Goal: Transaction & Acquisition: Book appointment/travel/reservation

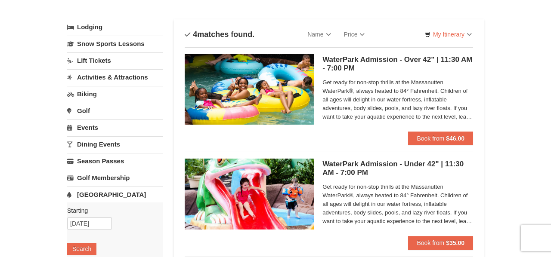
scroll to position [37, 0]
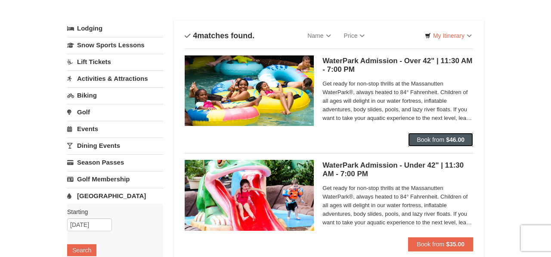
click at [442, 142] on span "Book from" at bounding box center [430, 139] width 28 height 7
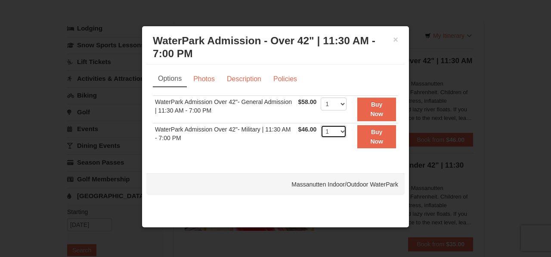
click at [344, 131] on select "1 2 3 4 5 6 7 8 9 10 11 12 13 14 15 16 17 18 19 20 21 22" at bounding box center [333, 131] width 26 height 13
select select "3"
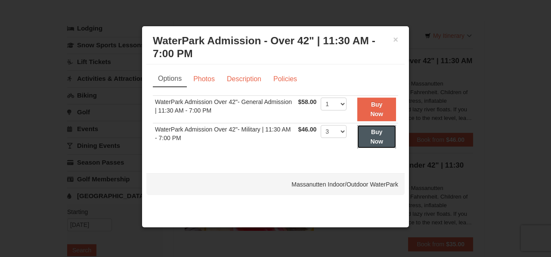
click at [376, 144] on strong "Buy Now" at bounding box center [376, 137] width 13 height 16
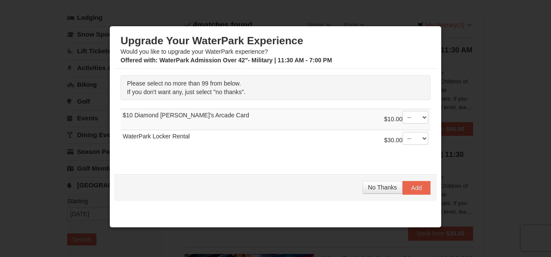
scroll to position [49, 0]
click at [380, 187] on span "No Thanks" at bounding box center [382, 187] width 29 height 7
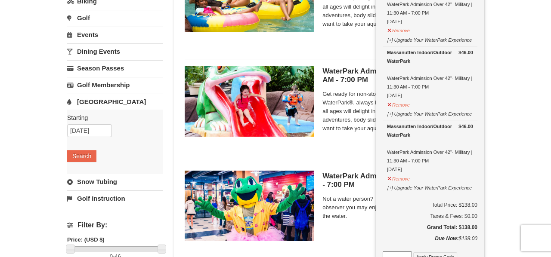
scroll to position [132, 0]
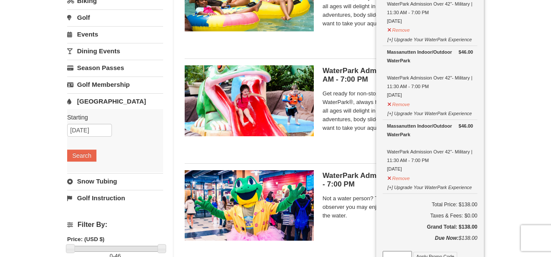
click at [524, 170] on div "× Categories List Filter My Itinerary (3) Check Out Now Water Park Pass. $46.00…" at bounding box center [275, 155] width 551 height 515
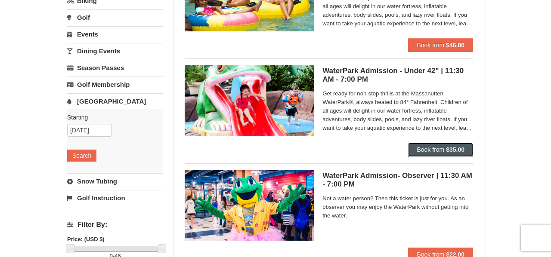
click at [438, 151] on span "Book from" at bounding box center [430, 149] width 28 height 7
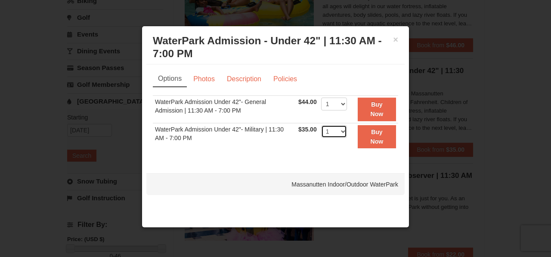
click at [341, 132] on select "1 2 3 4 5 6 7 8 9 10 11 12 13 14 15 16 17 18 19 20 21 22" at bounding box center [334, 131] width 26 height 13
click at [335, 103] on select "1 2 3 4 5 6 7 8 9 10 11 12 13 14 15 16 17 18 19 20 21 22" at bounding box center [334, 104] width 26 height 13
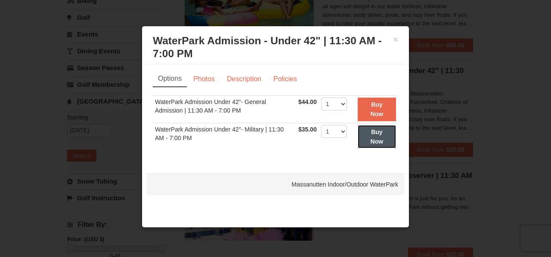
click at [382, 135] on button "Buy Now" at bounding box center [376, 137] width 38 height 24
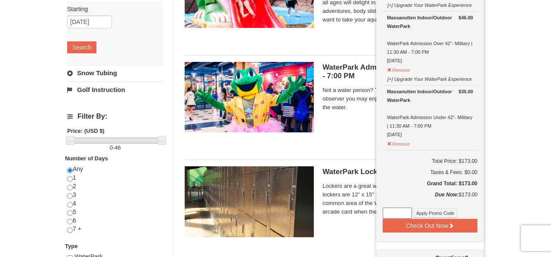
scroll to position [241, 0]
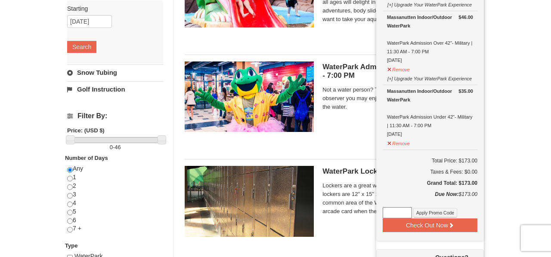
click at [395, 212] on input at bounding box center [396, 212] width 29 height 11
paste input "WPFUNDAY25"
type input "WPFUNDAY25"
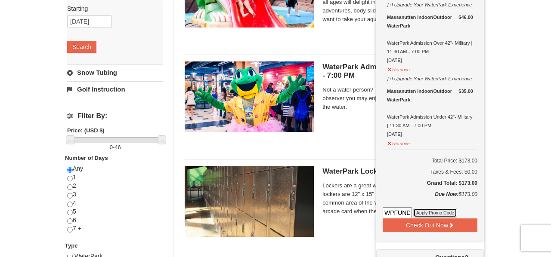
click at [447, 213] on button "Apply Promo Code" at bounding box center [435, 212] width 44 height 9
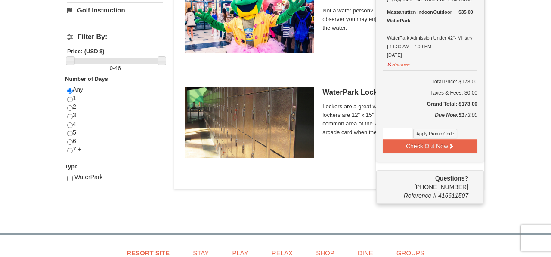
scroll to position [320, 0]
click at [407, 129] on input at bounding box center [396, 134] width 29 height 11
paste input "WPFUNDAY25"
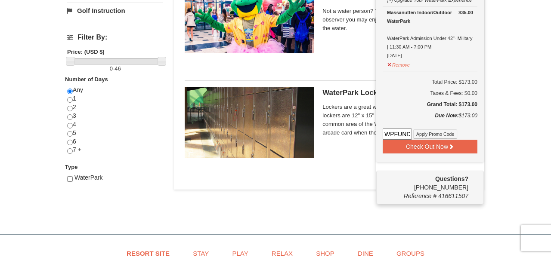
scroll to position [0, 14]
type input "WPFUNDAY25"
click at [440, 132] on button "Apply Promo Code" at bounding box center [435, 133] width 44 height 9
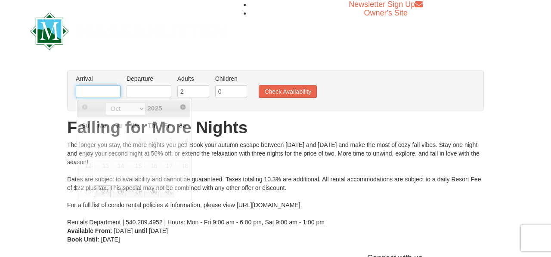
click at [109, 93] on input "text" at bounding box center [98, 91] width 45 height 13
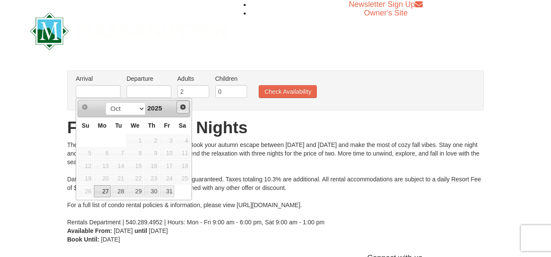
click at [184, 108] on span "Next" at bounding box center [182, 107] width 7 height 7
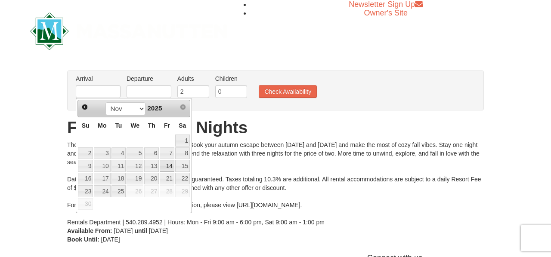
click at [168, 167] on link "14" at bounding box center [167, 166] width 15 height 12
type input "[DATE]"
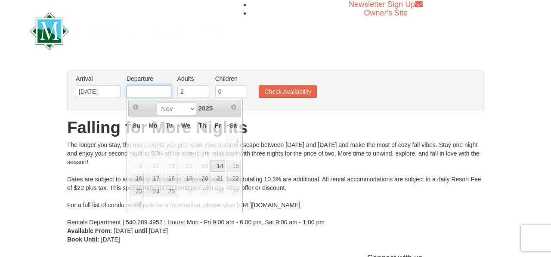
click at [150, 86] on input "text" at bounding box center [148, 91] width 45 height 13
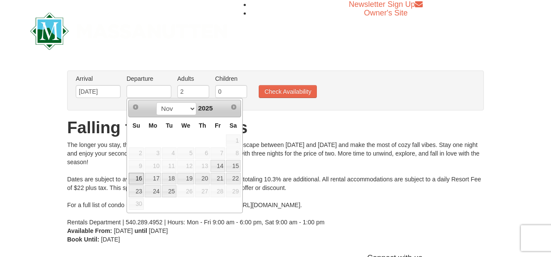
click at [142, 176] on link "16" at bounding box center [136, 179] width 15 height 12
type input "[DATE]"
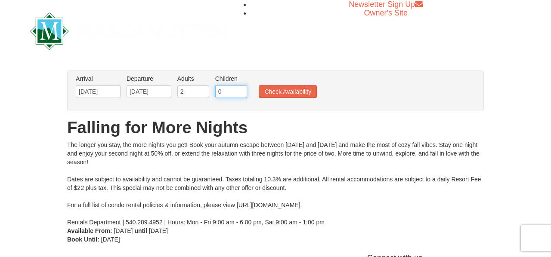
click at [225, 91] on input "0" at bounding box center [231, 91] width 32 height 13
click at [243, 89] on input "1" at bounding box center [231, 91] width 32 height 13
type input "2"
click at [243, 89] on input "2" at bounding box center [231, 91] width 32 height 13
click at [287, 90] on button "Check Availability" at bounding box center [288, 91] width 58 height 13
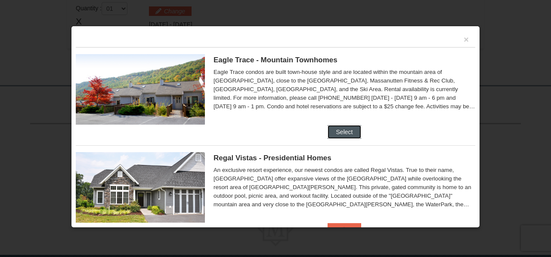
click at [342, 135] on button "Select" at bounding box center [344, 132] width 34 height 14
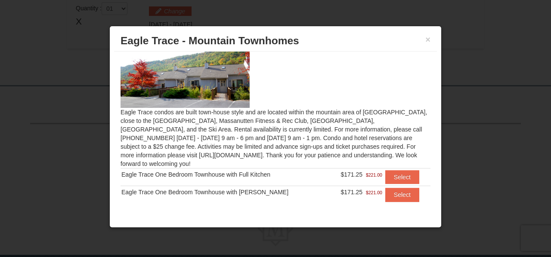
scroll to position [22, 0]
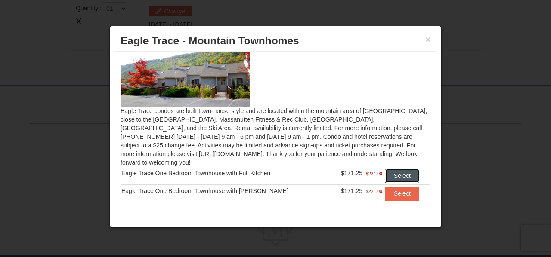
click at [395, 169] on button "Select" at bounding box center [402, 176] width 34 height 14
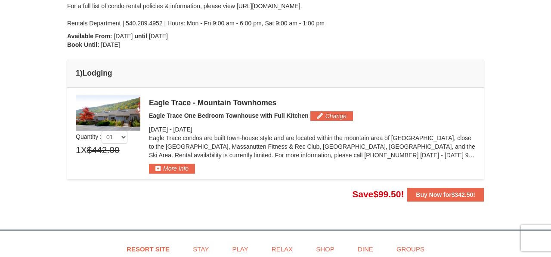
scroll to position [179, 0]
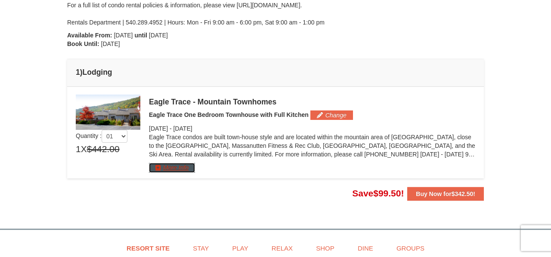
click at [179, 166] on button "More Info" at bounding box center [172, 167] width 46 height 9
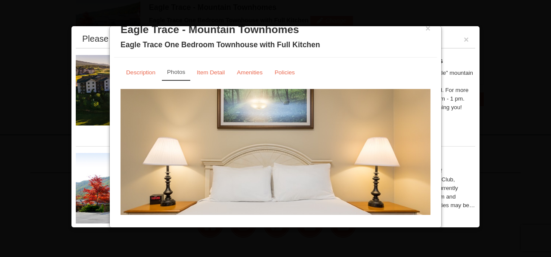
scroll to position [59, 0]
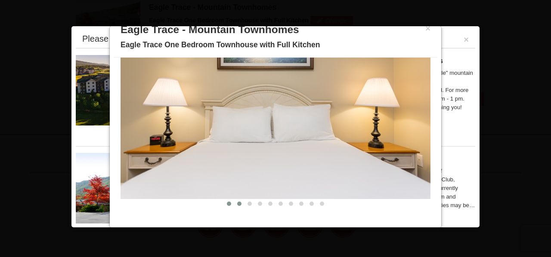
click at [239, 206] on button at bounding box center [239, 204] width 10 height 9
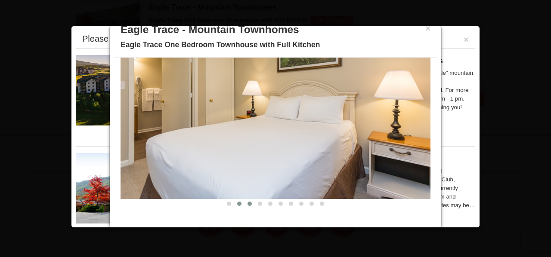
click at [246, 204] on button at bounding box center [249, 204] width 10 height 9
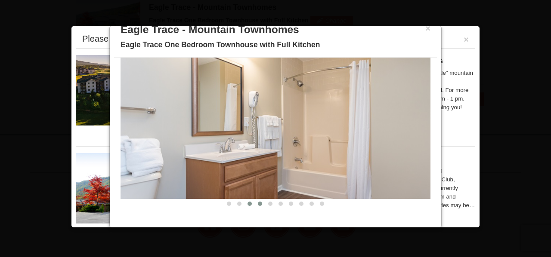
click at [258, 204] on span at bounding box center [260, 204] width 4 height 4
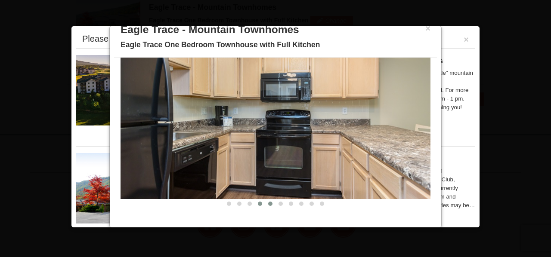
click at [268, 203] on span at bounding box center [270, 204] width 4 height 4
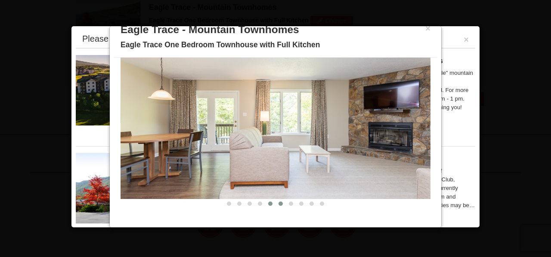
click at [280, 204] on span at bounding box center [280, 204] width 4 height 4
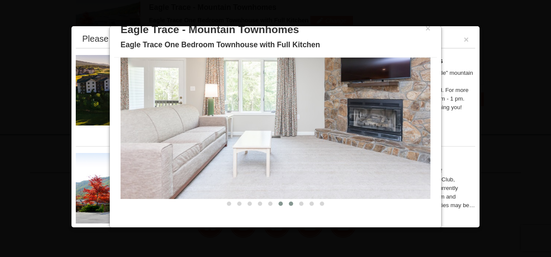
click at [292, 204] on span at bounding box center [291, 204] width 4 height 4
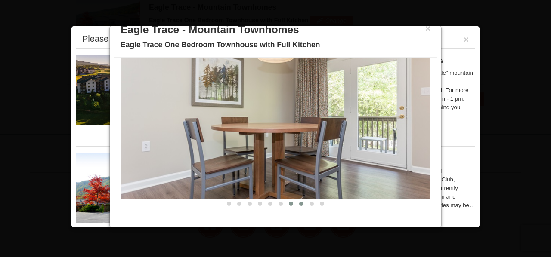
click at [301, 204] on span at bounding box center [301, 204] width 4 height 4
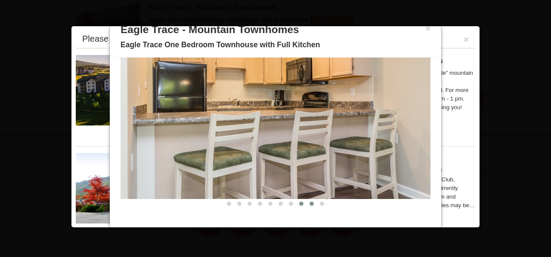
click at [311, 204] on span at bounding box center [311, 204] width 4 height 4
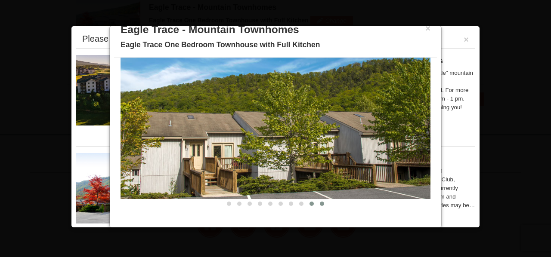
click at [321, 204] on span at bounding box center [322, 204] width 4 height 4
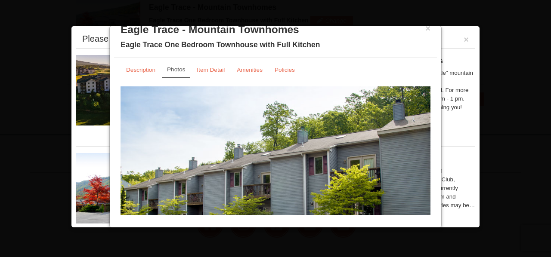
scroll to position [0, 0]
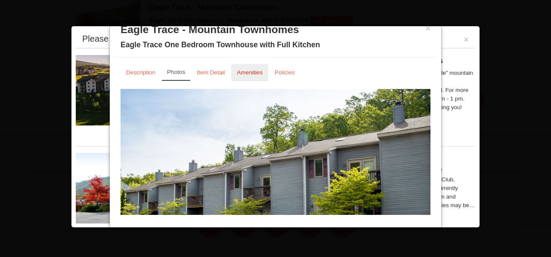
click at [246, 77] on link "Amenities" at bounding box center [249, 72] width 37 height 17
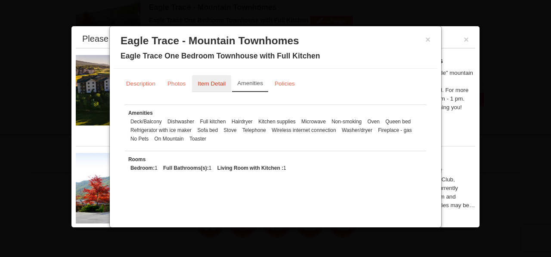
click at [203, 85] on small "Item Detail" at bounding box center [211, 83] width 28 height 6
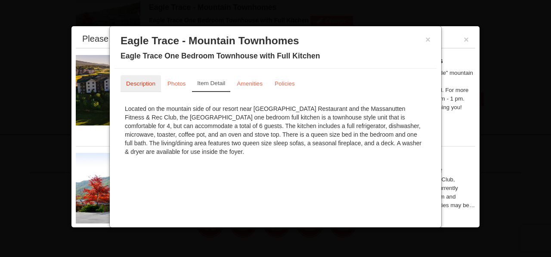
click at [148, 80] on small "Description" at bounding box center [140, 83] width 29 height 6
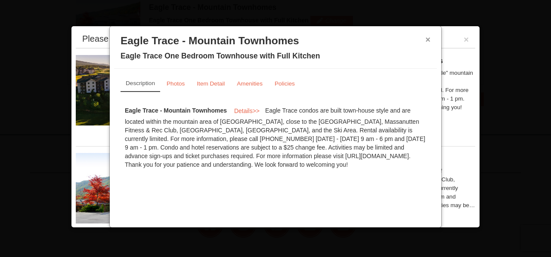
click at [429, 40] on button "×" at bounding box center [427, 39] width 5 height 9
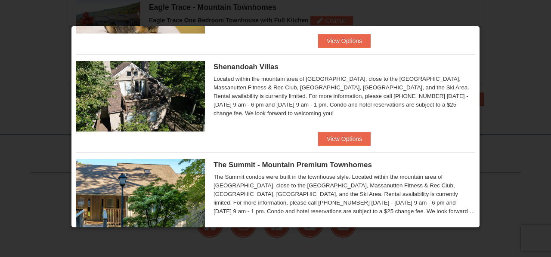
scroll to position [289, 0]
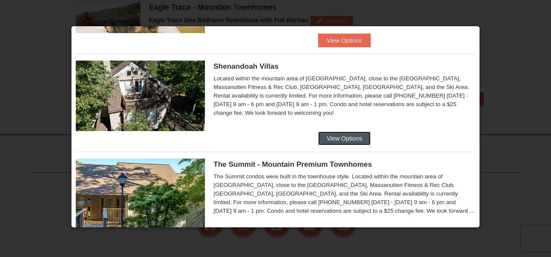
click at [347, 139] on button "View Options" at bounding box center [344, 139] width 52 height 14
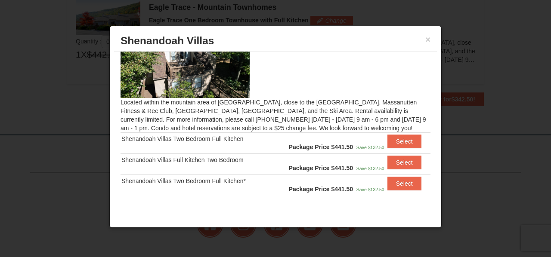
scroll to position [32, 0]
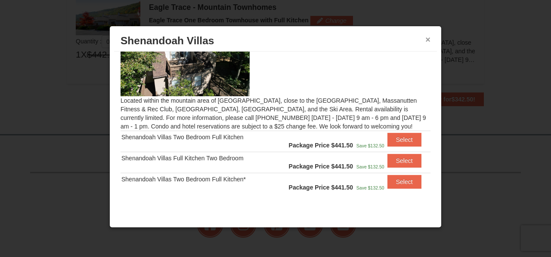
click at [428, 40] on button "×" at bounding box center [427, 39] width 5 height 9
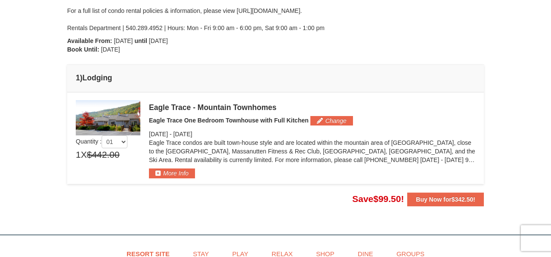
scroll to position [175, 0]
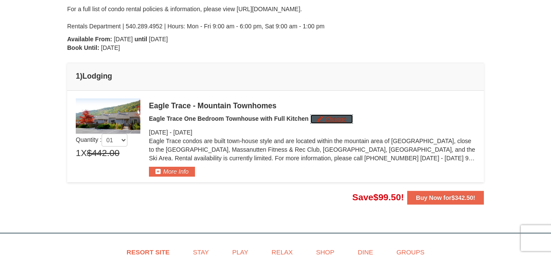
click at [330, 120] on button "Change" at bounding box center [331, 118] width 43 height 9
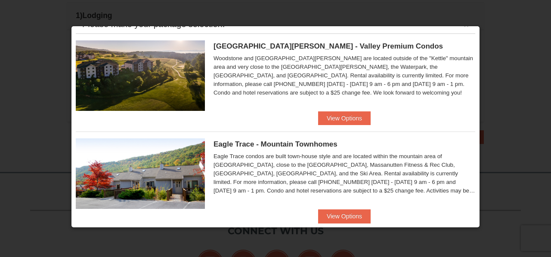
scroll to position [18, 0]
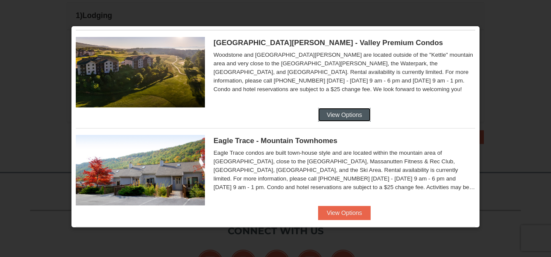
click at [342, 111] on button "View Options" at bounding box center [344, 115] width 52 height 14
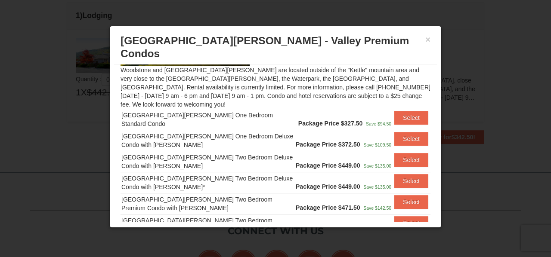
scroll to position [71, 0]
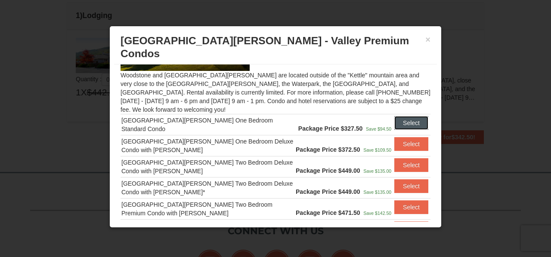
click at [406, 116] on button "Select" at bounding box center [411, 123] width 34 height 14
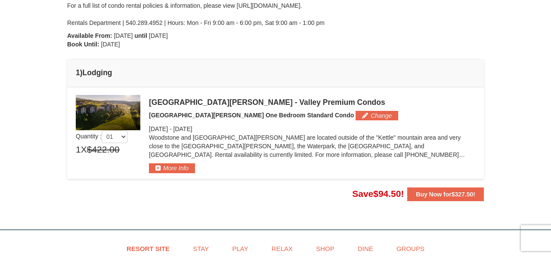
scroll to position [176, 0]
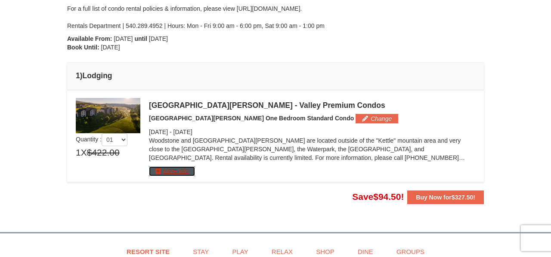
click at [176, 171] on button "More Info" at bounding box center [172, 170] width 46 height 9
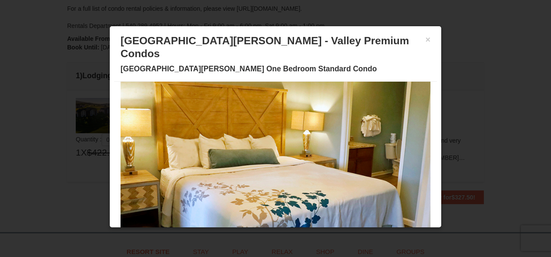
scroll to position [59, 0]
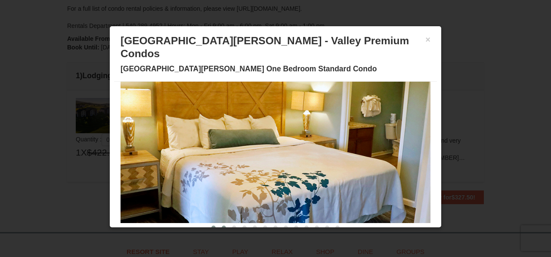
click at [225, 226] on span at bounding box center [224, 228] width 4 height 4
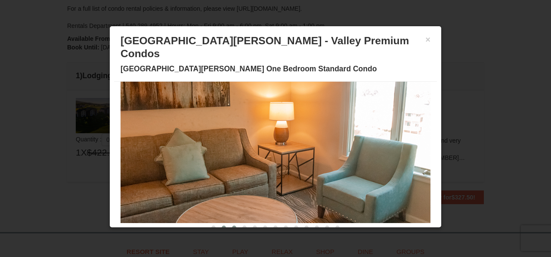
click at [232, 226] on span at bounding box center [234, 228] width 4 height 4
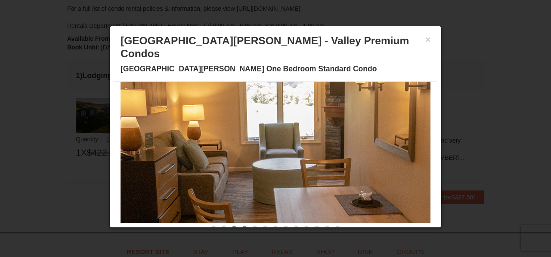
click at [244, 226] on span at bounding box center [244, 228] width 4 height 4
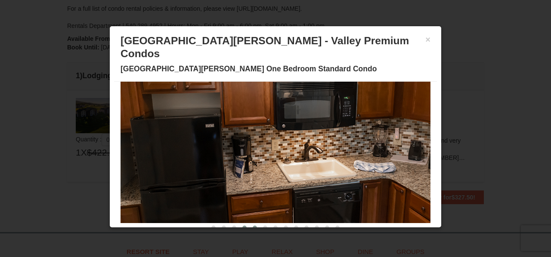
click at [253, 226] on span at bounding box center [255, 228] width 4 height 4
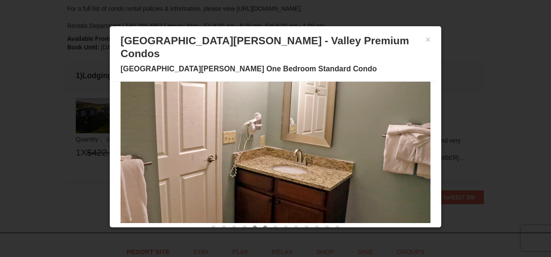
click at [263, 226] on span at bounding box center [265, 228] width 4 height 4
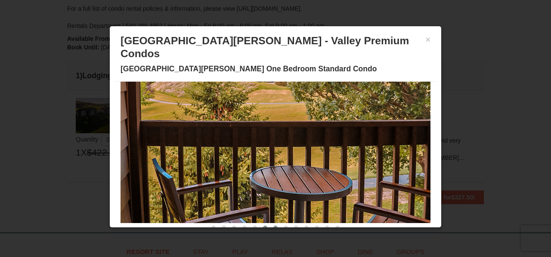
click at [276, 226] on span at bounding box center [275, 228] width 4 height 4
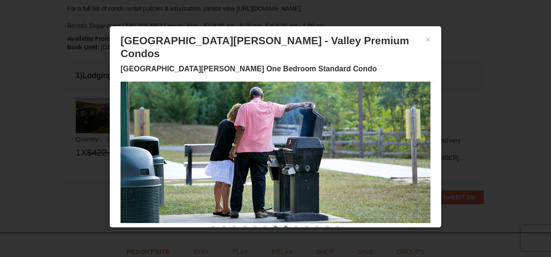
click at [284, 226] on span at bounding box center [285, 228] width 4 height 4
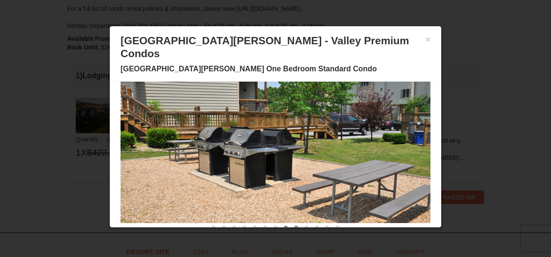
click at [296, 226] on span at bounding box center [296, 228] width 4 height 4
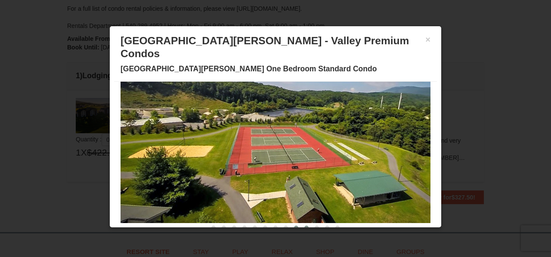
click at [305, 226] on span at bounding box center [306, 228] width 4 height 4
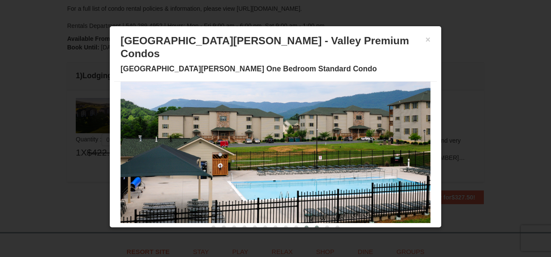
click at [316, 226] on span at bounding box center [316, 228] width 4 height 4
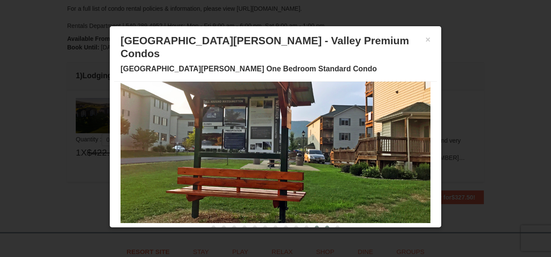
click at [326, 226] on span at bounding box center [327, 228] width 4 height 4
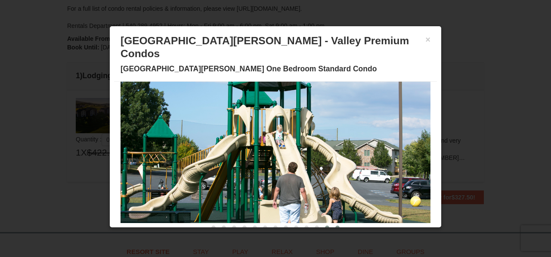
click at [338, 226] on span at bounding box center [337, 228] width 4 height 4
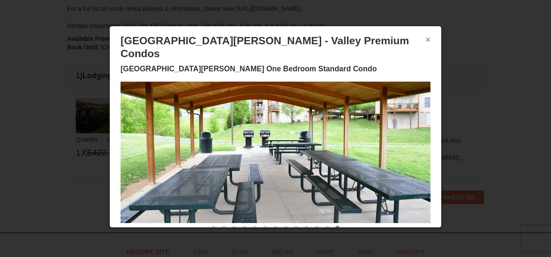
click at [428, 43] on button "×" at bounding box center [427, 39] width 5 height 9
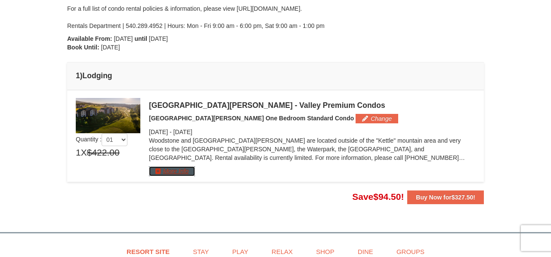
click at [186, 172] on button "More Info" at bounding box center [172, 170] width 46 height 9
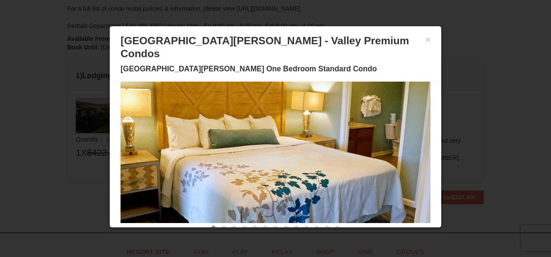
scroll to position [0, 0]
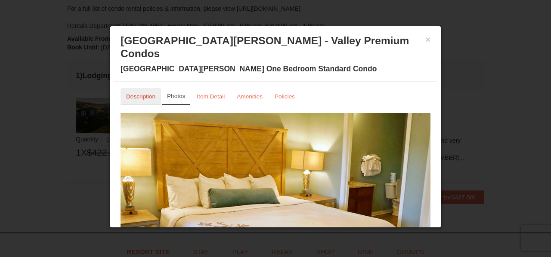
click at [137, 93] on small "Description" at bounding box center [140, 96] width 29 height 6
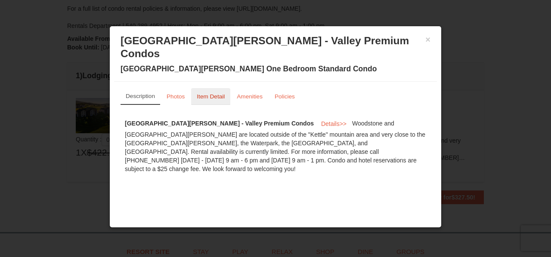
click at [212, 93] on small "Item Detail" at bounding box center [211, 96] width 28 height 6
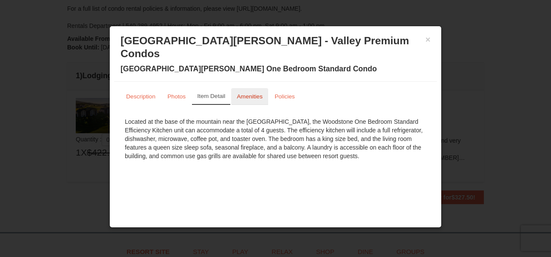
click at [247, 93] on small "Amenities" at bounding box center [250, 96] width 26 height 6
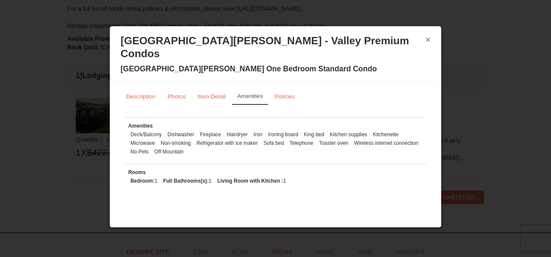
click at [429, 39] on button "×" at bounding box center [427, 39] width 5 height 9
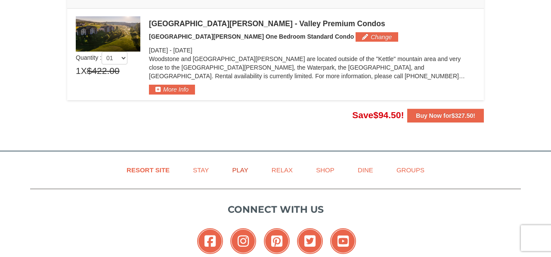
scroll to position [250, 0]
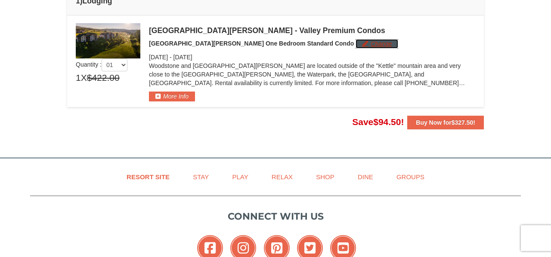
click at [355, 41] on button "Change" at bounding box center [376, 43] width 43 height 9
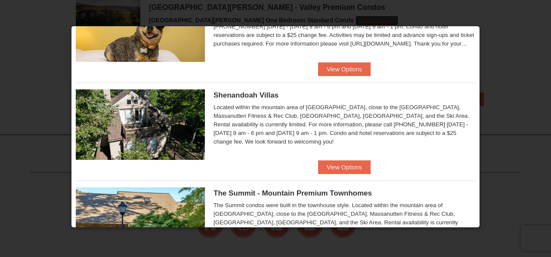
scroll to position [275, 0]
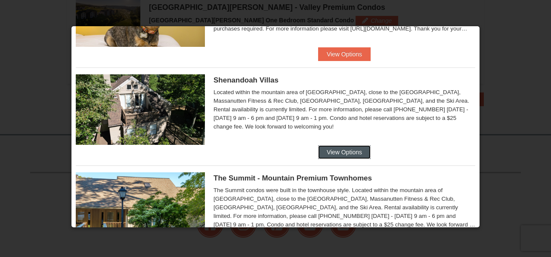
click at [343, 148] on button "View Options" at bounding box center [344, 152] width 52 height 14
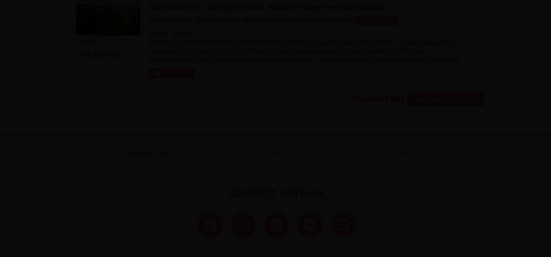
scroll to position [32, 0]
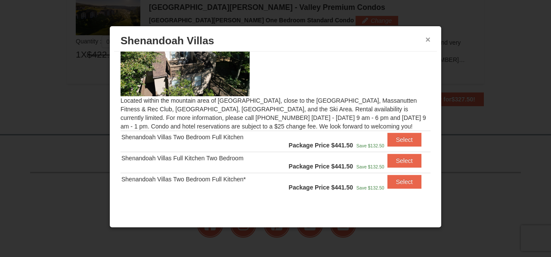
click at [427, 43] on button "×" at bounding box center [427, 39] width 5 height 9
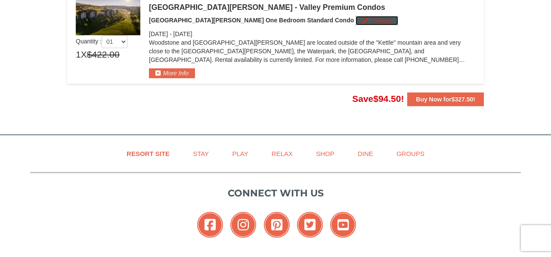
click at [355, 20] on button "Change" at bounding box center [376, 20] width 43 height 9
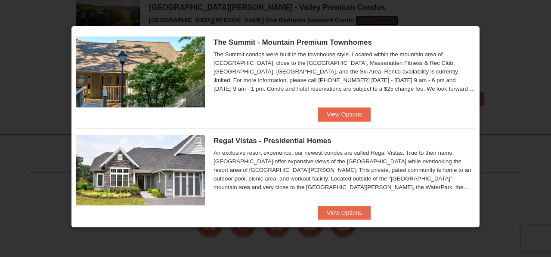
scroll to position [423, 0]
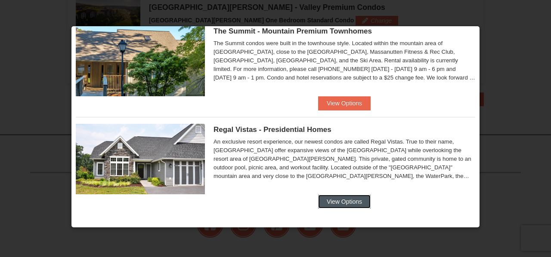
click at [333, 200] on button "View Options" at bounding box center [344, 202] width 52 height 14
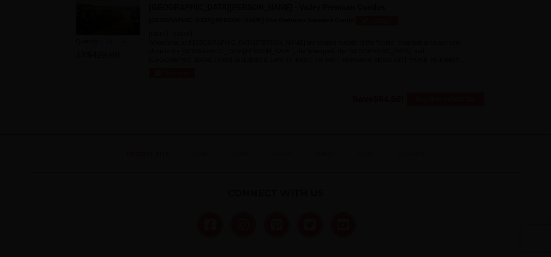
scroll to position [16, 0]
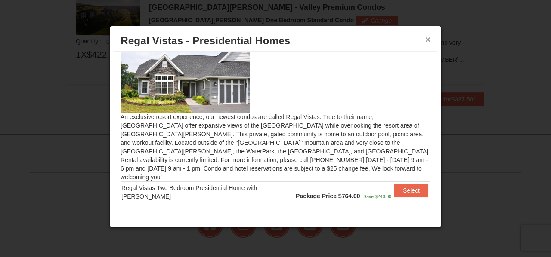
click at [429, 39] on button "×" at bounding box center [427, 39] width 5 height 9
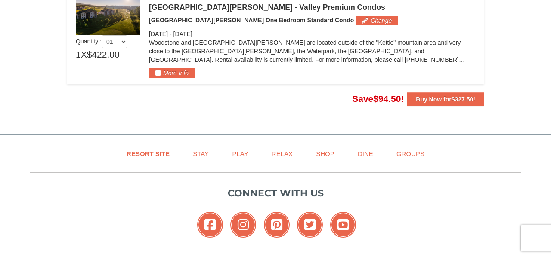
scroll to position [0, 0]
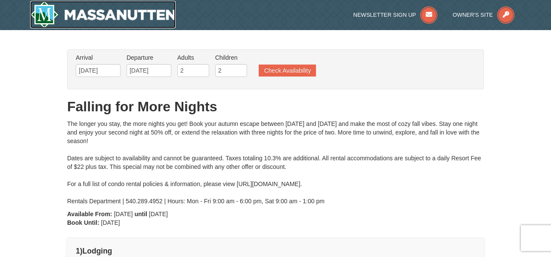
click at [141, 15] on img at bounding box center [102, 15] width 145 height 28
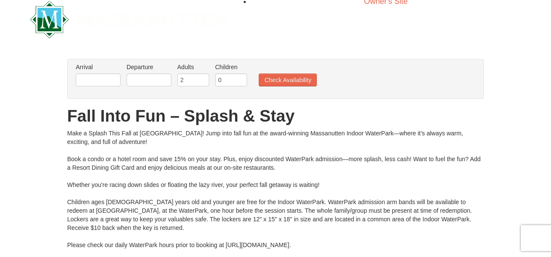
scroll to position [1, 0]
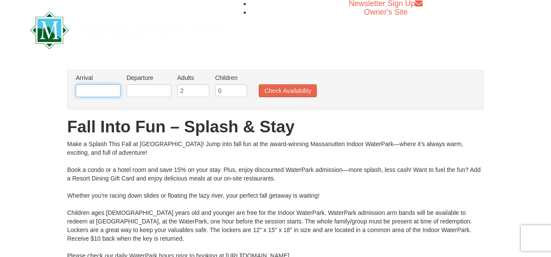
click at [112, 92] on input "text" at bounding box center [98, 90] width 45 height 13
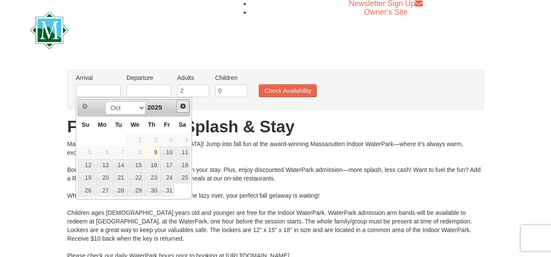
click at [185, 106] on span "Next" at bounding box center [182, 106] width 7 height 7
click at [167, 166] on link "14" at bounding box center [167, 165] width 15 height 12
type input "[DATE]"
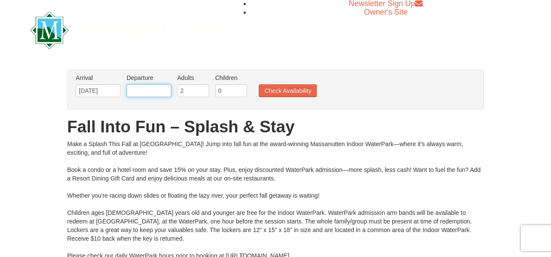
click at [143, 95] on input "text" at bounding box center [148, 90] width 45 height 13
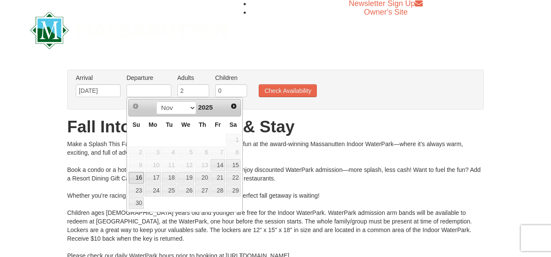
click at [136, 183] on link "16" at bounding box center [136, 178] width 15 height 12
type input "[DATE]"
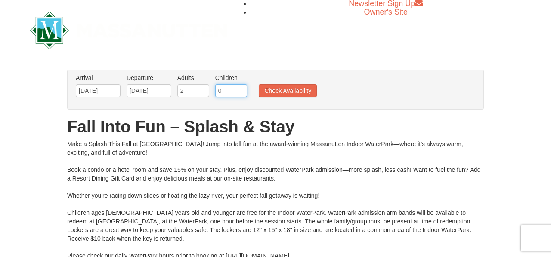
click at [230, 95] on input "0" at bounding box center [231, 90] width 32 height 13
click at [243, 88] on input "1" at bounding box center [231, 90] width 32 height 13
type input "2"
click at [243, 88] on input "2" at bounding box center [231, 90] width 32 height 13
click at [297, 94] on button "Check Availability" at bounding box center [288, 90] width 58 height 13
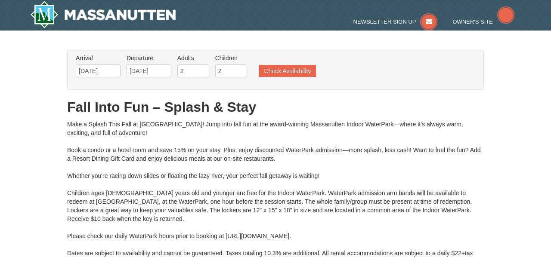
type input "[DATE]"
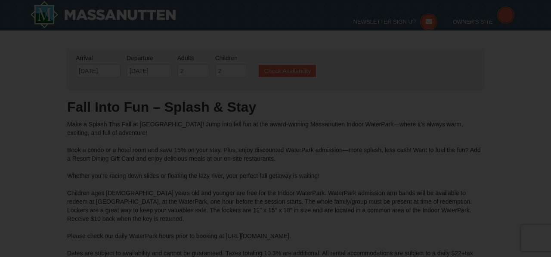
type input "[DATE]"
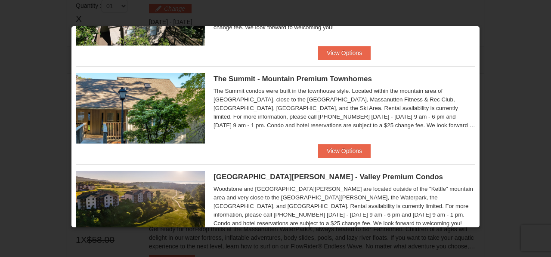
scroll to position [277, 0]
click at [331, 150] on button "View Options" at bounding box center [344, 151] width 52 height 14
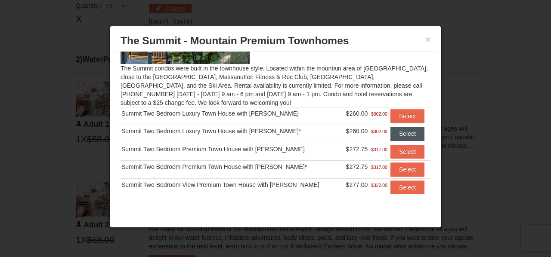
scroll to position [67, 0]
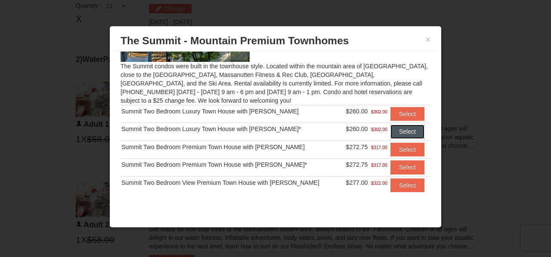
click at [400, 132] on button "Select" at bounding box center [407, 132] width 34 height 14
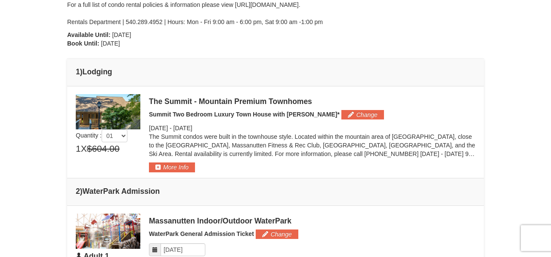
scroll to position [279, 0]
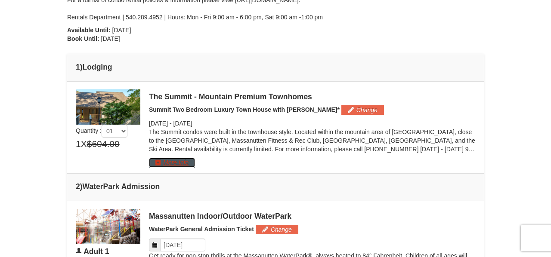
click at [184, 160] on button "More Info" at bounding box center [172, 162] width 46 height 9
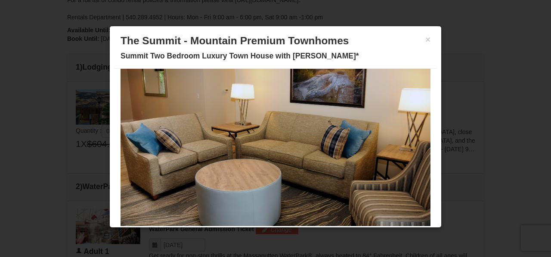
scroll to position [59, 0]
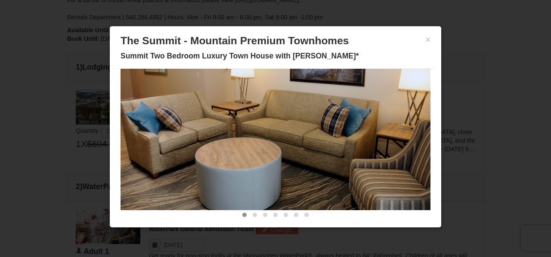
click at [430, 44] on div "× The Summit - Mountain Premium Townhomes Summit Two Bedroom Luxury Town House …" at bounding box center [275, 50] width 323 height 38
click at [424, 41] on h3 "The Summit - Mountain Premium Townhomes" at bounding box center [275, 40] width 310 height 13
click at [428, 41] on button "×" at bounding box center [427, 39] width 5 height 9
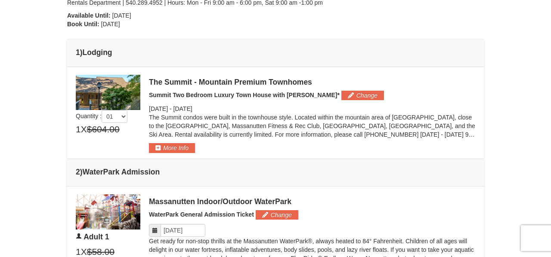
scroll to position [293, 0]
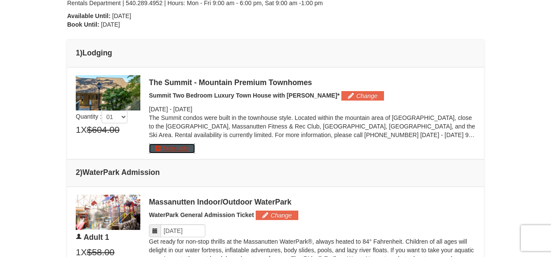
click at [172, 147] on button "More Info" at bounding box center [172, 148] width 46 height 9
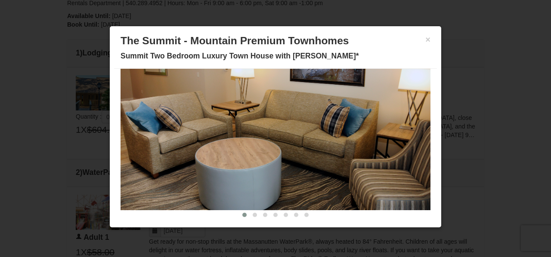
scroll to position [12, 0]
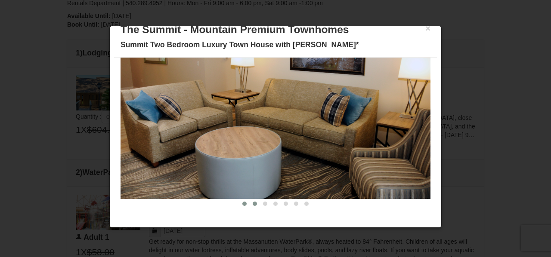
click at [256, 203] on span at bounding box center [255, 204] width 4 height 4
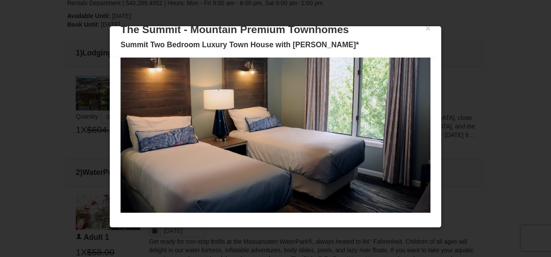
scroll to position [51, 0]
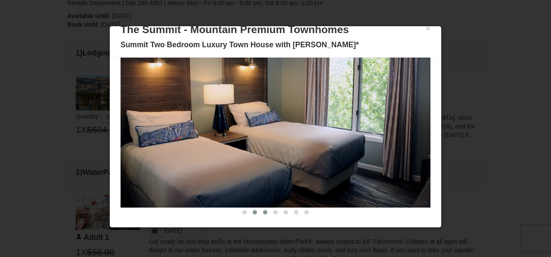
click at [266, 213] on span at bounding box center [265, 212] width 4 height 4
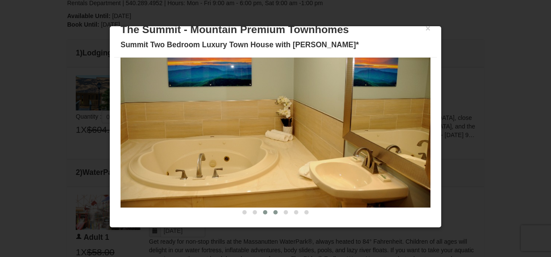
click at [278, 213] on button at bounding box center [275, 212] width 10 height 9
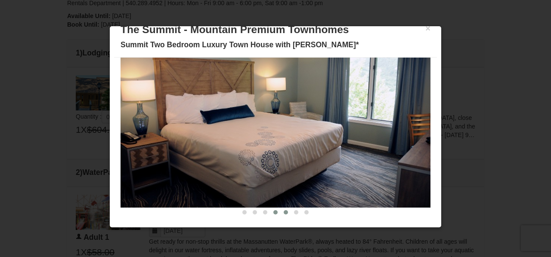
click at [284, 212] on span at bounding box center [285, 212] width 4 height 4
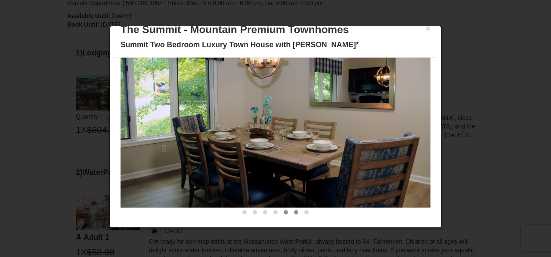
click at [295, 212] on span at bounding box center [296, 212] width 4 height 4
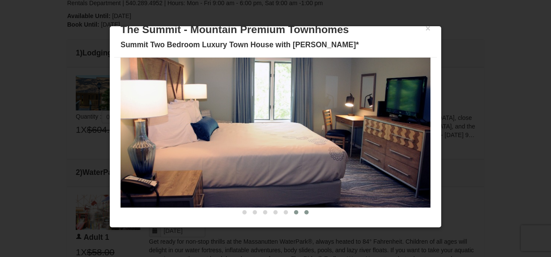
click at [307, 212] on span at bounding box center [306, 212] width 4 height 4
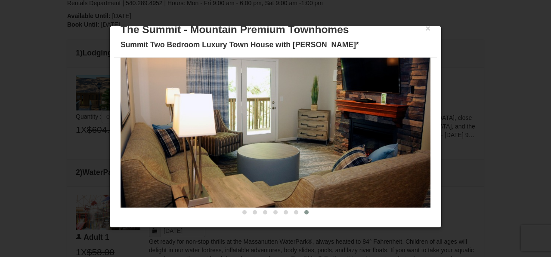
scroll to position [59, 0]
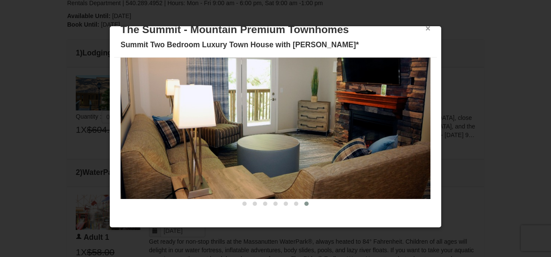
click at [427, 29] on button "×" at bounding box center [427, 28] width 5 height 9
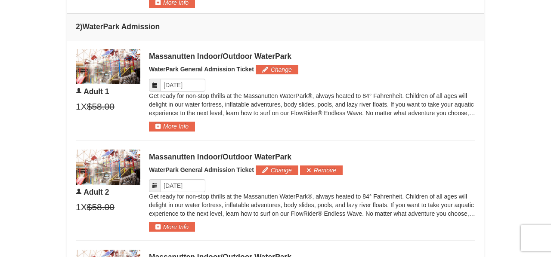
scroll to position [441, 0]
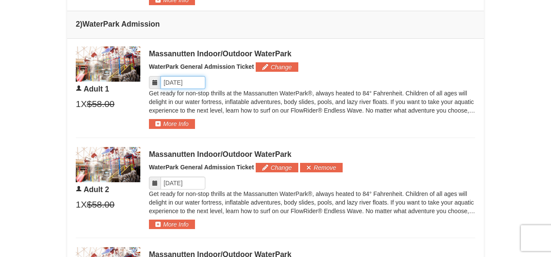
click at [182, 82] on input "Please format dates MM/DD/YYYY" at bounding box center [182, 82] width 45 height 13
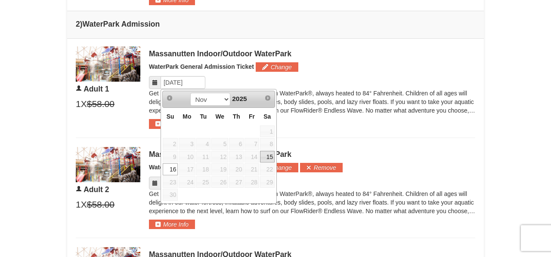
click at [271, 156] on link "15" at bounding box center [267, 157] width 15 height 12
type input "11/15/2025"
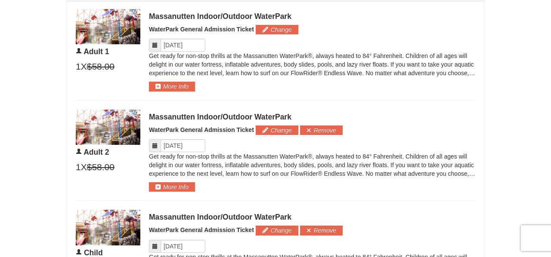
scroll to position [480, 0]
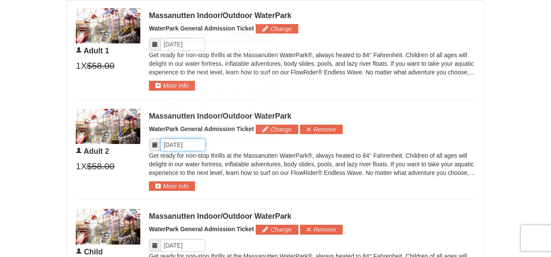
click at [178, 147] on input "Please format dates MM/DD/YYYY" at bounding box center [182, 145] width 45 height 13
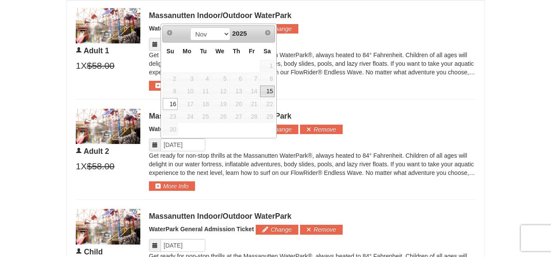
click at [271, 90] on link "15" at bounding box center [267, 92] width 15 height 12
type input "11/15/2025"
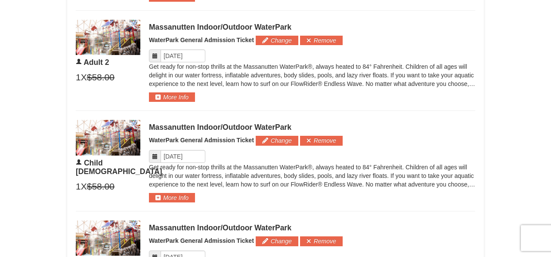
scroll to position [570, 0]
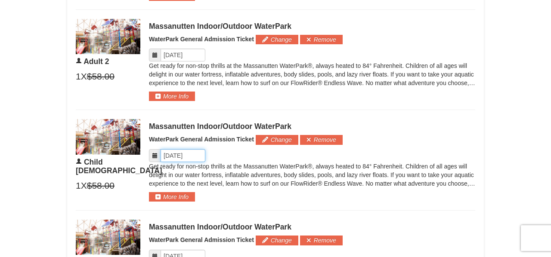
click at [183, 156] on input "Please format dates MM/DD/YYYY" at bounding box center [182, 155] width 45 height 13
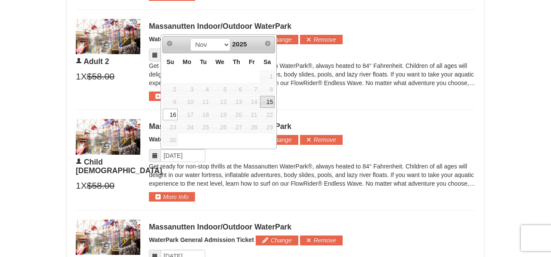
click at [268, 102] on link "15" at bounding box center [267, 102] width 15 height 12
type input "11/15/2025"
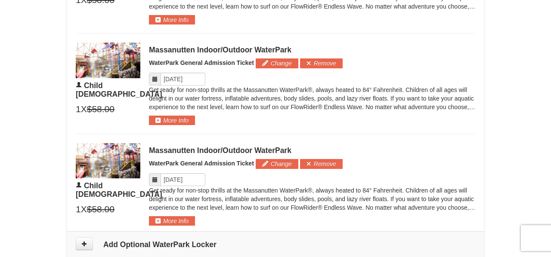
scroll to position [667, 0]
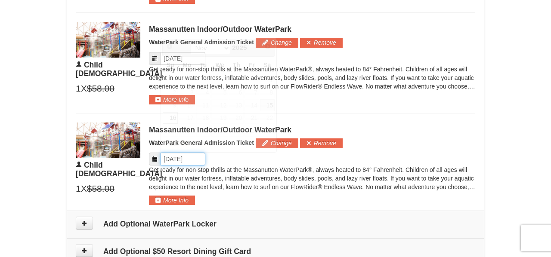
click at [185, 160] on input "Please format dates MM/DD/YYYY" at bounding box center [182, 159] width 45 height 13
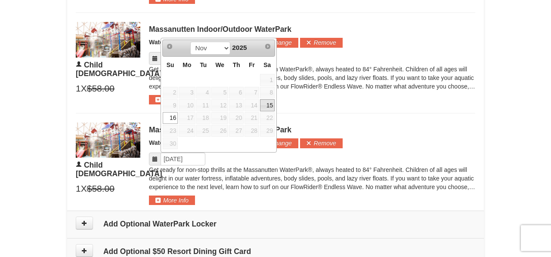
click at [267, 105] on link "15" at bounding box center [267, 105] width 15 height 12
type input "11/15/2025"
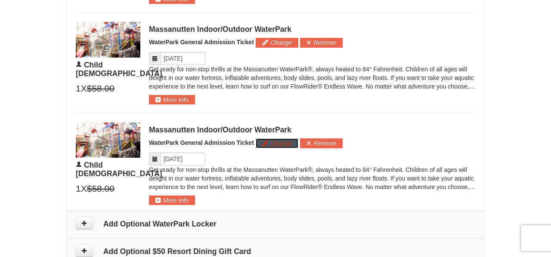
click at [271, 146] on button "Change" at bounding box center [277, 143] width 43 height 9
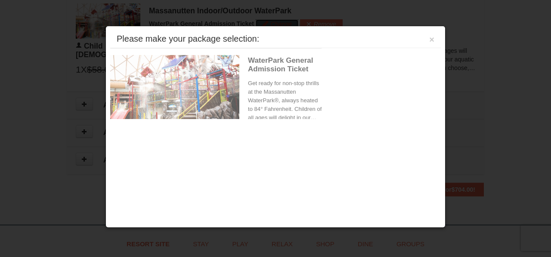
scroll to position [789, 0]
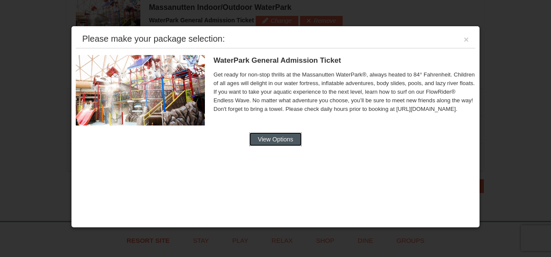
click at [277, 141] on button "View Options" at bounding box center [275, 139] width 52 height 14
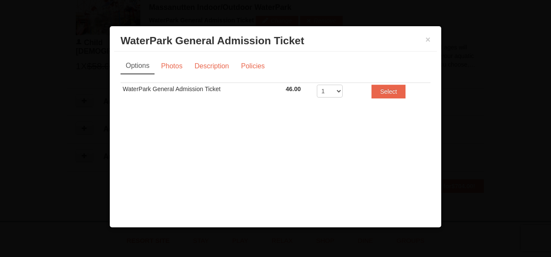
scroll to position [0, 0]
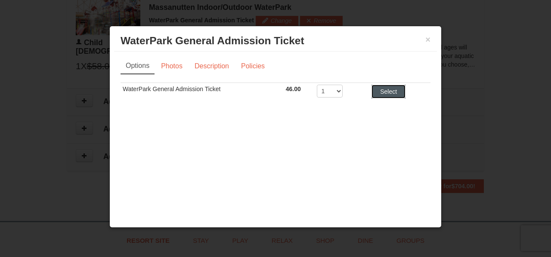
click at [377, 89] on button "Select" at bounding box center [388, 92] width 34 height 14
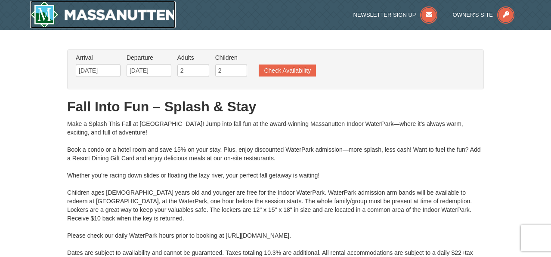
click at [92, 10] on img at bounding box center [102, 15] width 145 height 28
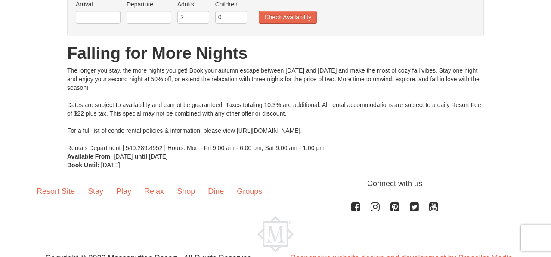
scroll to position [74, 0]
click at [110, 18] on input "text" at bounding box center [98, 17] width 45 height 13
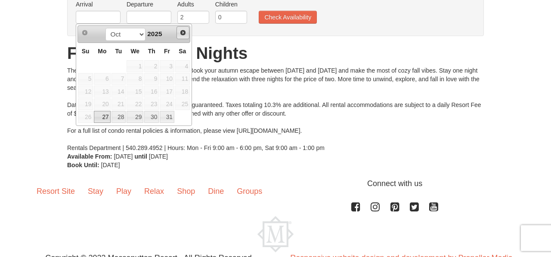
click at [184, 36] on span "Next" at bounding box center [182, 32] width 7 height 7
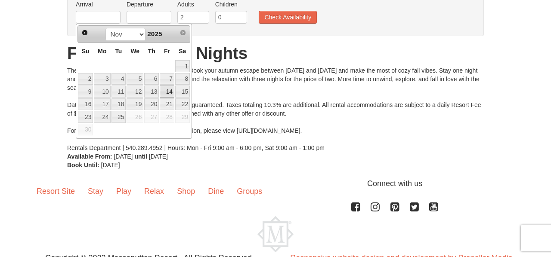
click at [171, 90] on link "14" at bounding box center [167, 92] width 15 height 12
type input "[DATE]"
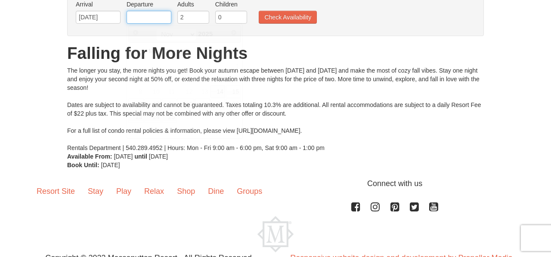
click at [156, 22] on input "text" at bounding box center [148, 17] width 45 height 13
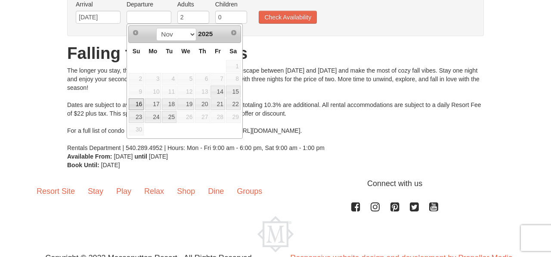
click at [139, 101] on link "16" at bounding box center [136, 105] width 15 height 12
type input "[DATE]"
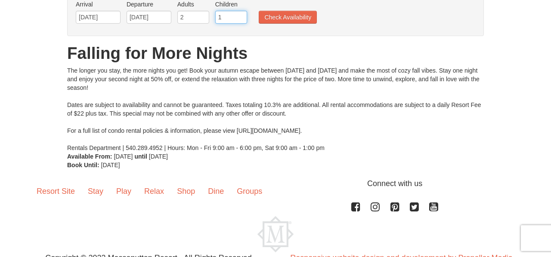
click at [240, 16] on input "1" at bounding box center [231, 17] width 32 height 13
type input "2"
click at [240, 16] on input "2" at bounding box center [231, 17] width 32 height 13
click at [287, 19] on button "Check Availability" at bounding box center [288, 17] width 58 height 13
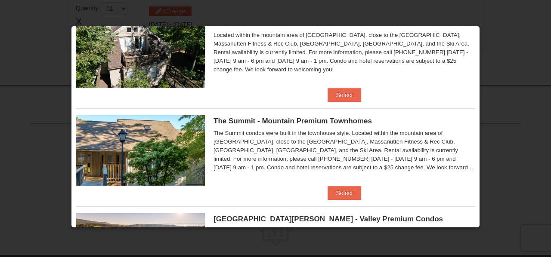
scroll to position [259, 0]
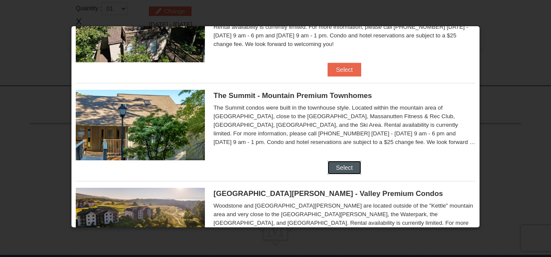
click at [334, 166] on button "Select" at bounding box center [344, 168] width 34 height 14
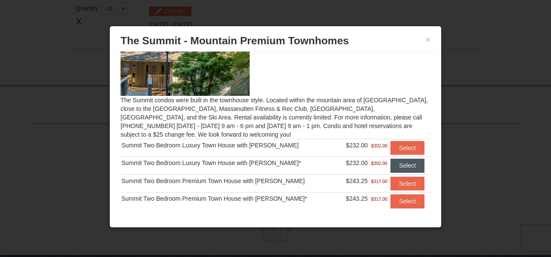
scroll to position [33, 0]
click at [394, 148] on button "Select" at bounding box center [407, 148] width 34 height 14
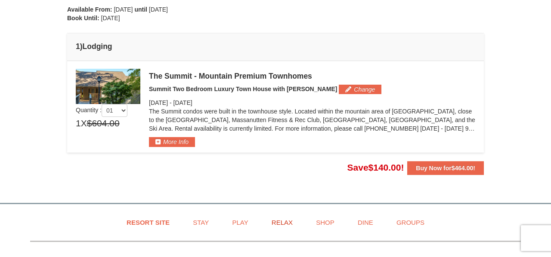
scroll to position [207, 0]
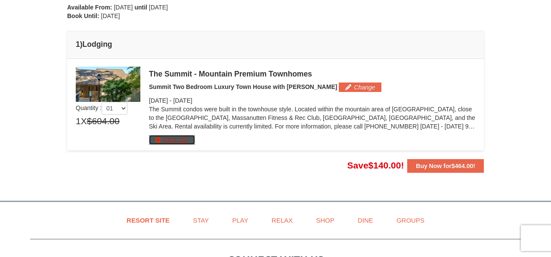
click at [168, 139] on button "More Info" at bounding box center [172, 139] width 46 height 9
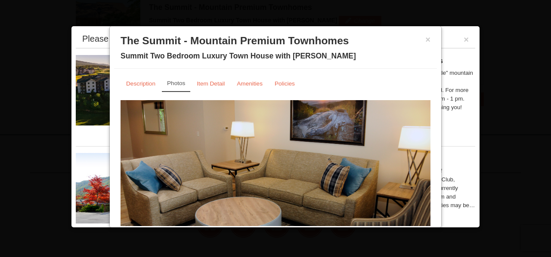
scroll to position [59, 0]
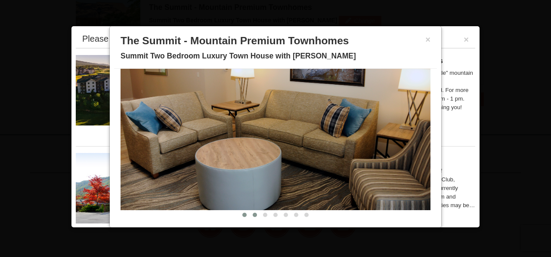
click at [253, 215] on span at bounding box center [255, 215] width 4 height 4
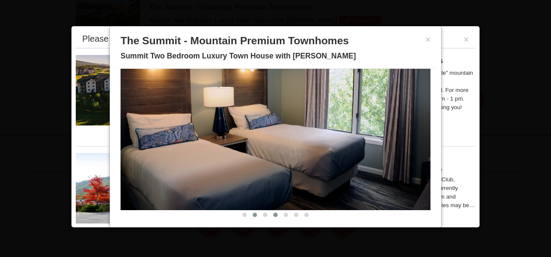
click at [276, 215] on span at bounding box center [275, 215] width 4 height 4
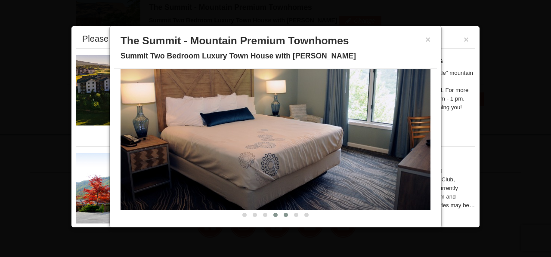
click at [287, 217] on button at bounding box center [285, 215] width 10 height 9
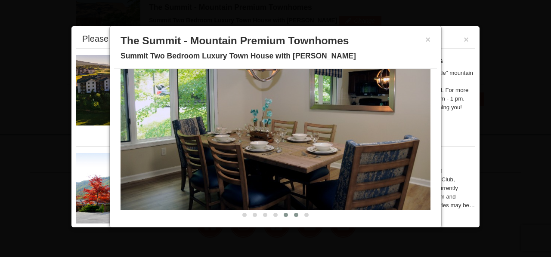
click at [294, 217] on span at bounding box center [296, 215] width 4 height 4
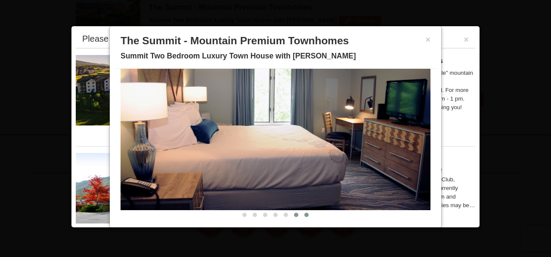
click at [310, 213] on button at bounding box center [306, 215] width 10 height 9
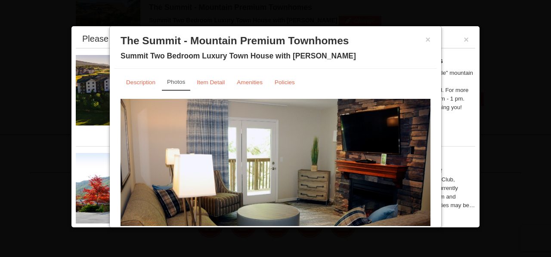
scroll to position [0, 0]
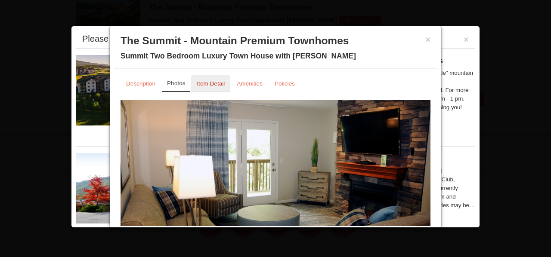
click at [226, 82] on link "Item Detail" at bounding box center [210, 83] width 39 height 17
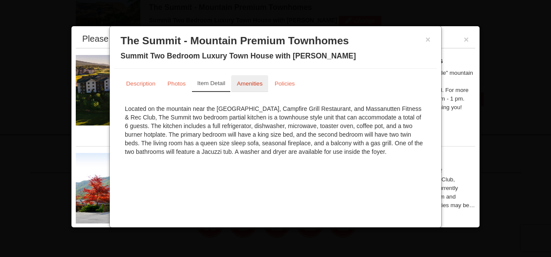
click at [247, 84] on small "Amenities" at bounding box center [250, 83] width 26 height 6
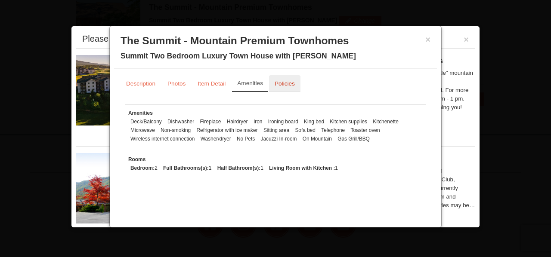
click at [277, 84] on small "Policies" at bounding box center [284, 83] width 20 height 6
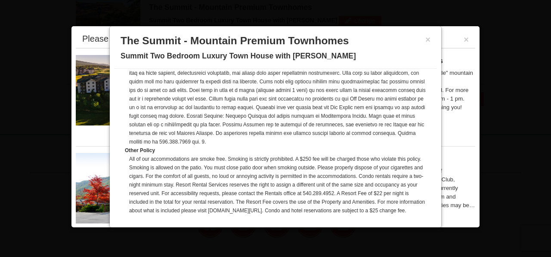
scroll to position [273, 0]
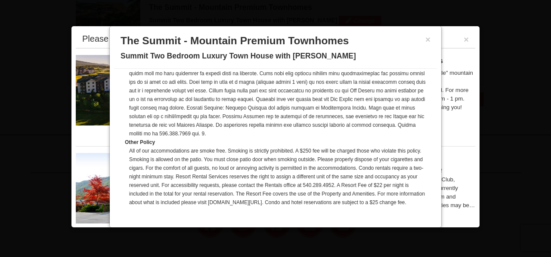
click at [422, 42] on h3 "The Summit - Mountain Premium Townhomes" at bounding box center [275, 40] width 310 height 13
click at [427, 40] on button "×" at bounding box center [427, 39] width 5 height 9
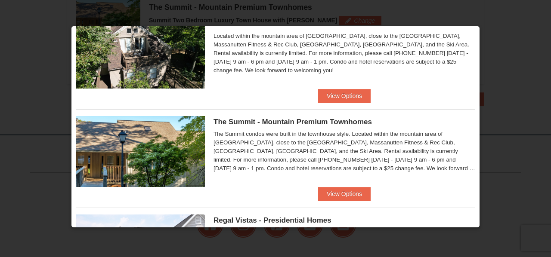
scroll to position [330, 0]
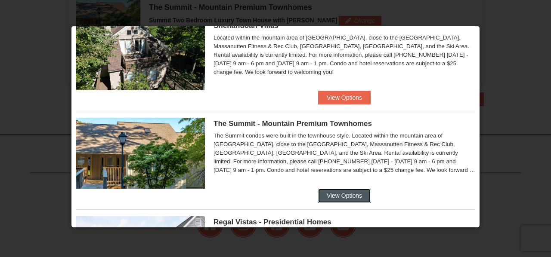
click at [332, 194] on button "View Options" at bounding box center [344, 196] width 52 height 14
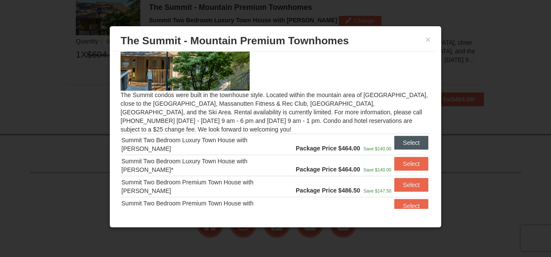
scroll to position [42, 0]
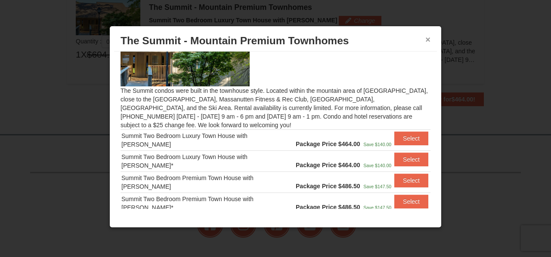
click at [429, 37] on button "×" at bounding box center [427, 39] width 5 height 9
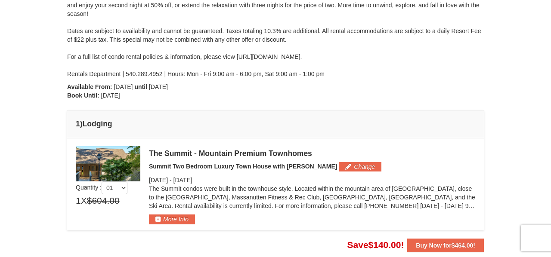
scroll to position [0, 0]
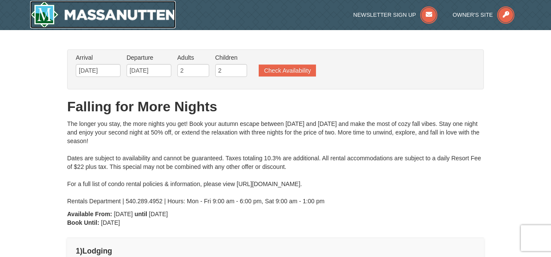
click at [102, 12] on img at bounding box center [102, 15] width 145 height 28
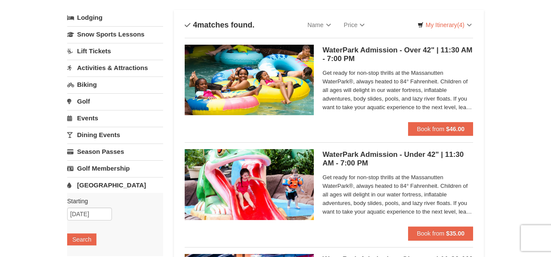
scroll to position [49, 0]
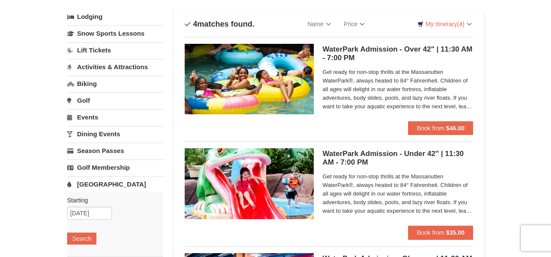
click at [347, 154] on h5 "WaterPark Admission - Under 42" | 11:30 AM - 7:00 PM Massanutten Indoor/Outdoor…" at bounding box center [397, 158] width 151 height 17
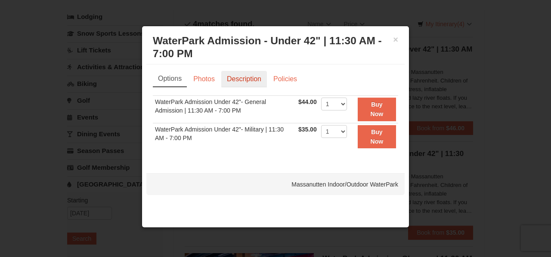
click at [248, 73] on link "Description" at bounding box center [244, 79] width 46 height 16
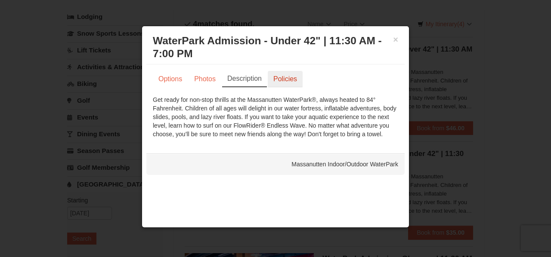
click at [281, 83] on link "Policies" at bounding box center [285, 79] width 35 height 16
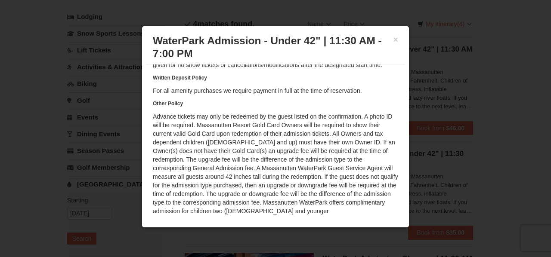
scroll to position [0, 0]
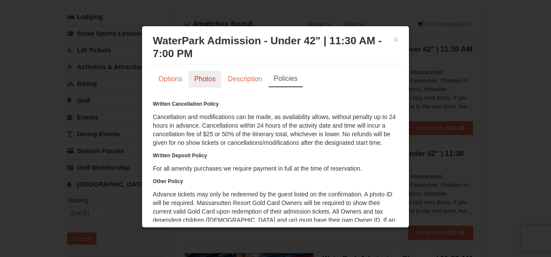
click at [208, 79] on link "Photos" at bounding box center [204, 79] width 33 height 16
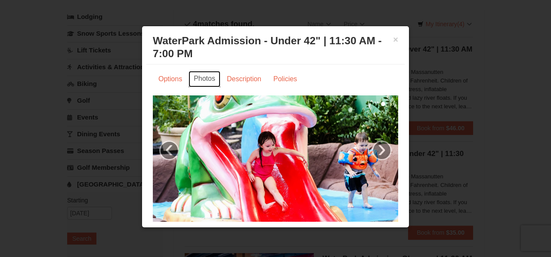
scroll to position [23, 0]
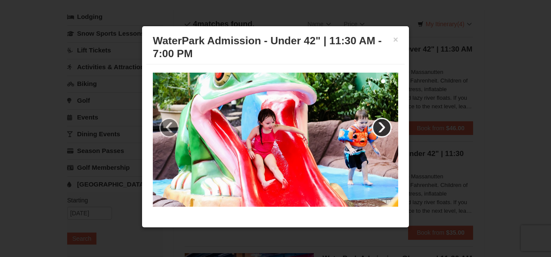
click at [379, 129] on link "›" at bounding box center [382, 128] width 20 height 20
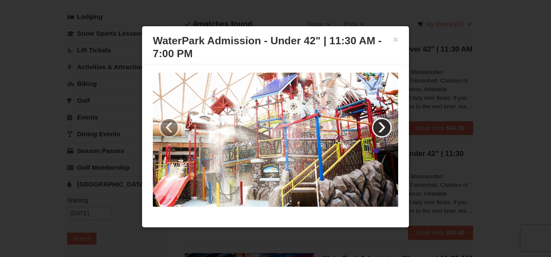
click at [379, 128] on link "›" at bounding box center [382, 128] width 20 height 20
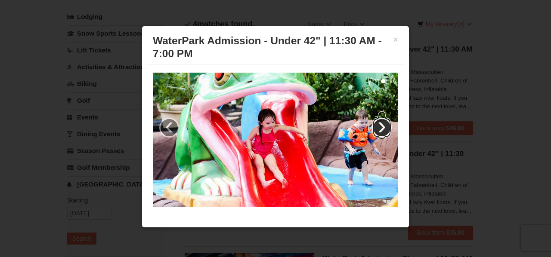
scroll to position [0, 0]
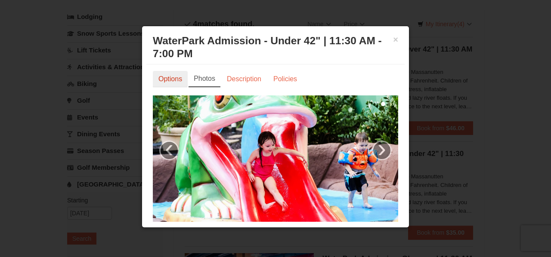
click at [167, 78] on link "Options" at bounding box center [170, 79] width 35 height 16
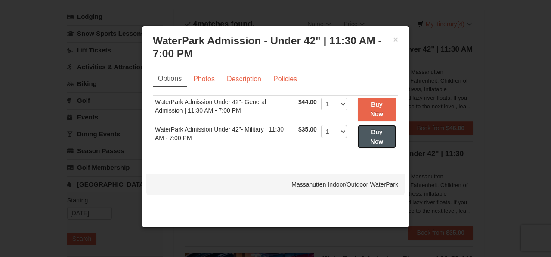
click at [367, 147] on button "Buy Now" at bounding box center [376, 137] width 38 height 24
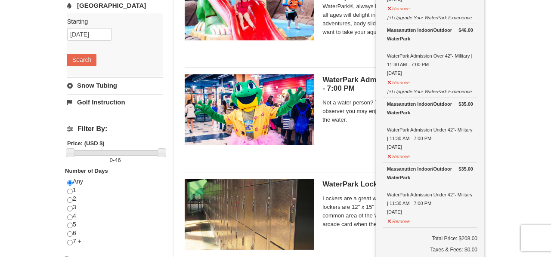
scroll to position [237, 0]
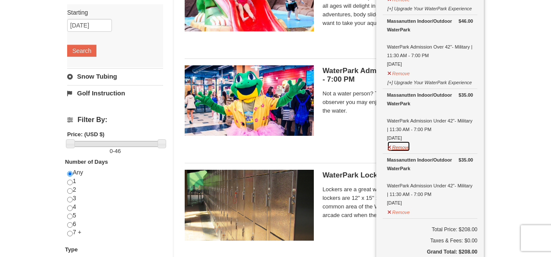
click at [388, 148] on button "Remove" at bounding box center [398, 146] width 23 height 11
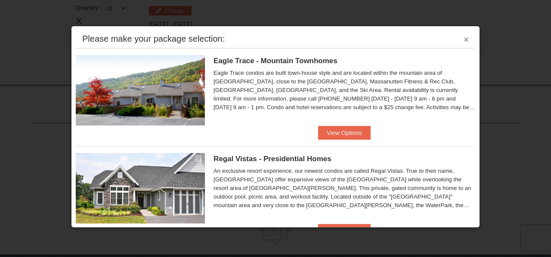
click at [467, 42] on button "×" at bounding box center [465, 39] width 5 height 9
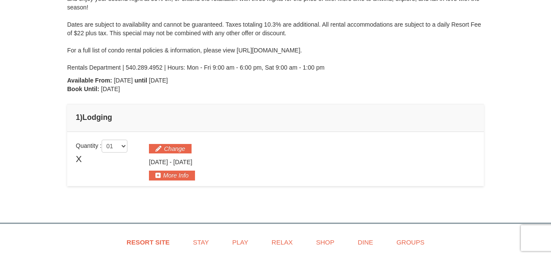
scroll to position [136, 0]
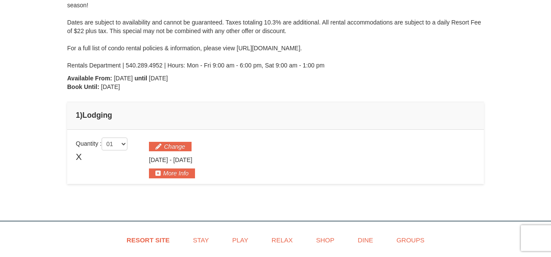
click at [75, 156] on td "Please make your package selection: ×" at bounding box center [275, 157] width 416 height 54
click at [81, 157] on span "X" at bounding box center [79, 157] width 6 height 13
click at [164, 143] on button "Change" at bounding box center [170, 146] width 43 height 9
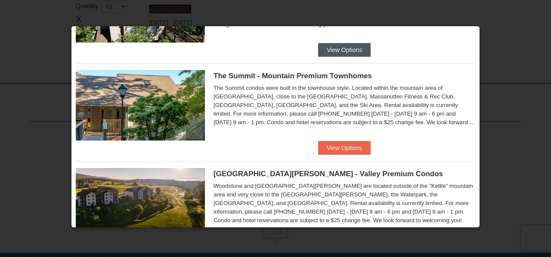
scroll to position [284, 0]
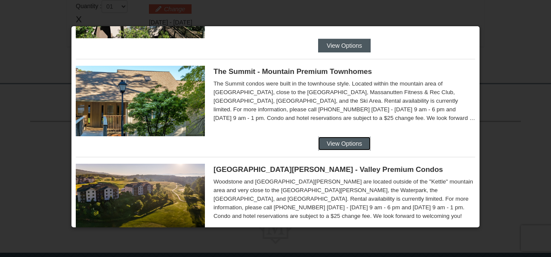
click at [336, 149] on button "View Options" at bounding box center [344, 144] width 52 height 14
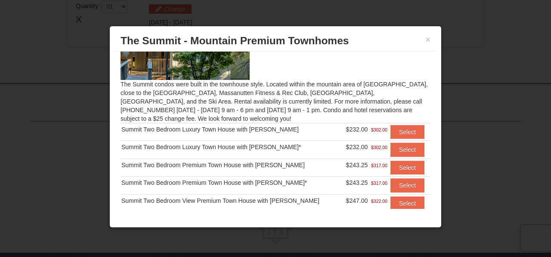
scroll to position [67, 0]
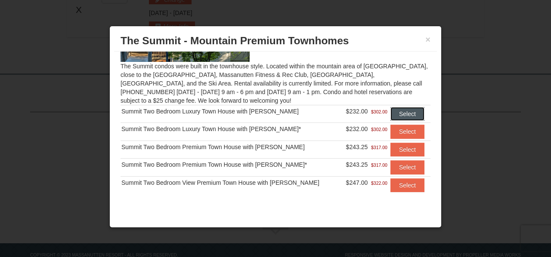
click at [399, 114] on button "Select" at bounding box center [407, 114] width 34 height 14
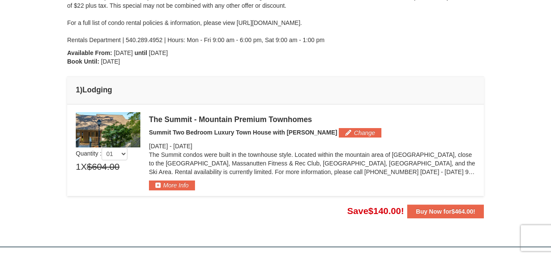
scroll to position [159, 0]
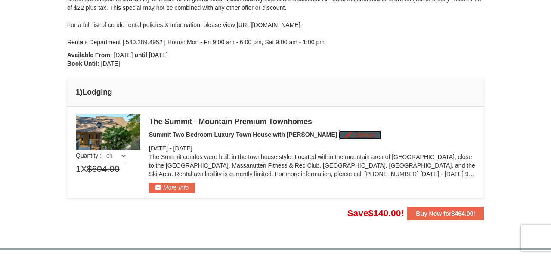
click at [339, 135] on button "Change" at bounding box center [360, 134] width 43 height 9
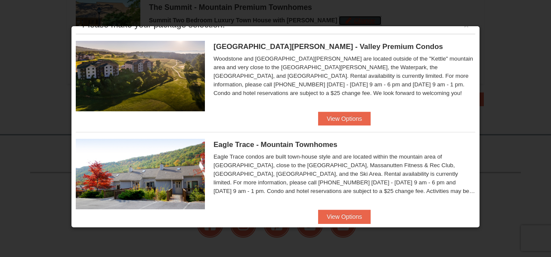
scroll to position [15, 0]
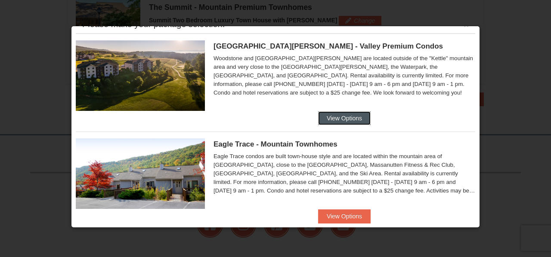
click at [341, 120] on button "View Options" at bounding box center [344, 118] width 52 height 14
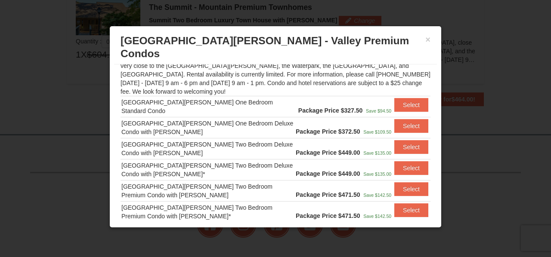
scroll to position [91, 0]
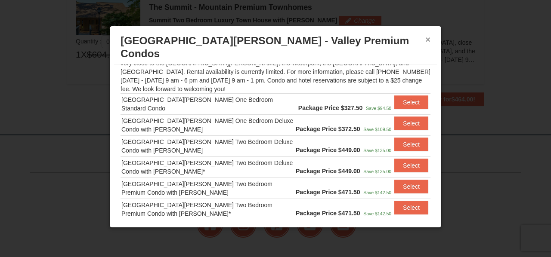
click at [426, 44] on button "×" at bounding box center [427, 39] width 5 height 9
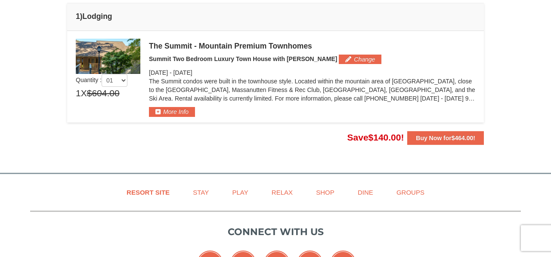
scroll to position [225, 0]
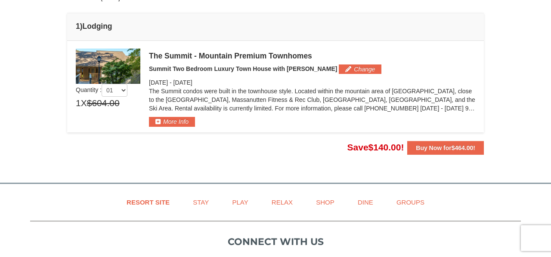
click at [322, 74] on div "The Summit - Mountain Premium Townhomes Summit Two Bedroom Luxury Town House wi…" at bounding box center [312, 88] width 326 height 78
click at [321, 63] on div "The Summit - Mountain Premium Townhomes Summit Two Bedroom Luxury Town House wi…" at bounding box center [312, 88] width 326 height 78
click at [339, 68] on button "Change" at bounding box center [360, 69] width 43 height 9
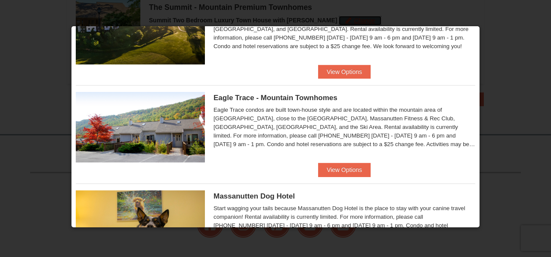
scroll to position [63, 0]
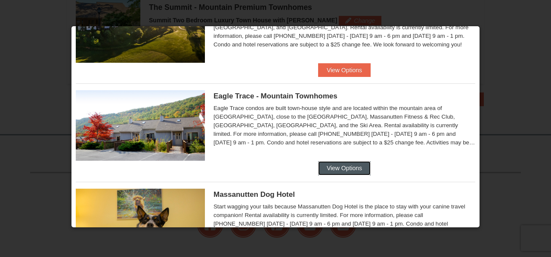
click at [349, 170] on button "View Options" at bounding box center [344, 168] width 52 height 14
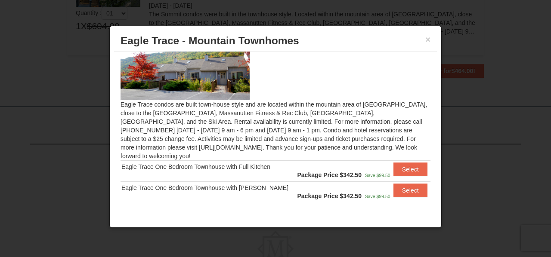
scroll to position [306, 0]
click at [425, 44] on button "×" at bounding box center [427, 39] width 5 height 9
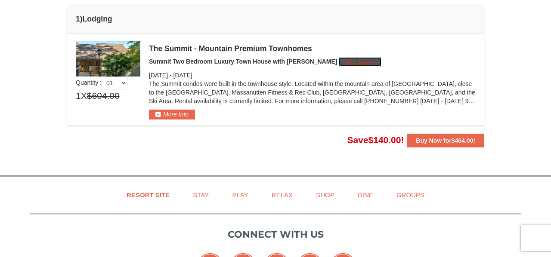
click at [339, 59] on button "Change" at bounding box center [360, 61] width 43 height 9
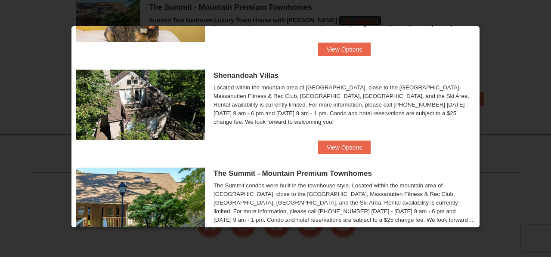
scroll to position [280, 0]
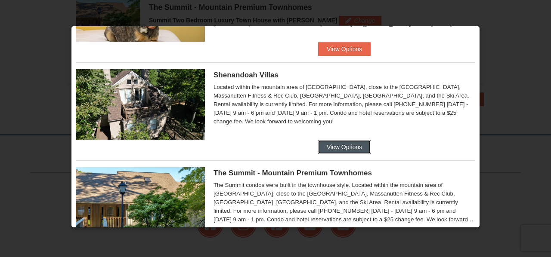
click at [340, 145] on button "View Options" at bounding box center [344, 147] width 52 height 14
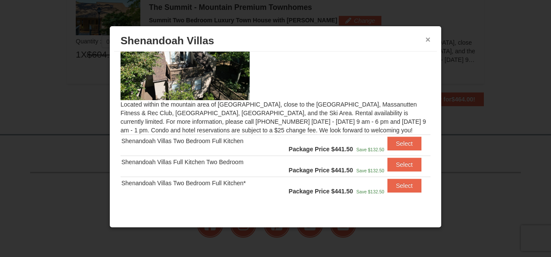
click at [429, 39] on button "×" at bounding box center [427, 39] width 5 height 9
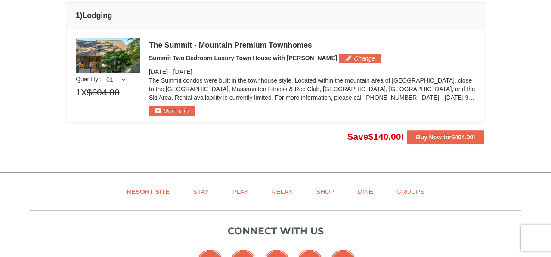
scroll to position [235, 0]
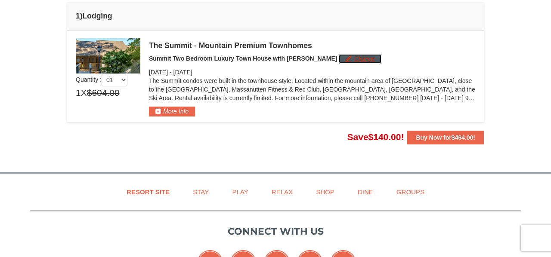
click at [339, 59] on button "Change" at bounding box center [360, 58] width 43 height 9
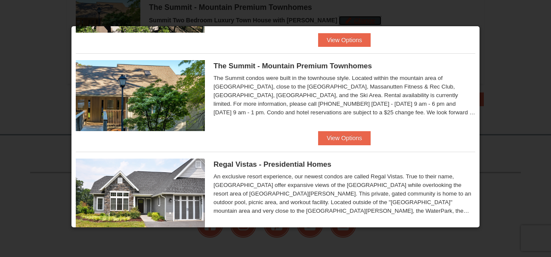
scroll to position [423, 0]
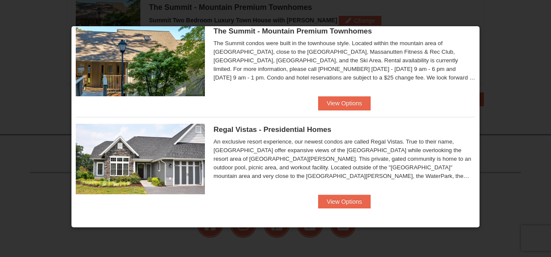
click at [529, 110] on div at bounding box center [275, 128] width 551 height 257
click at [525, 55] on div at bounding box center [275, 128] width 551 height 257
click at [499, 112] on div at bounding box center [275, 128] width 551 height 257
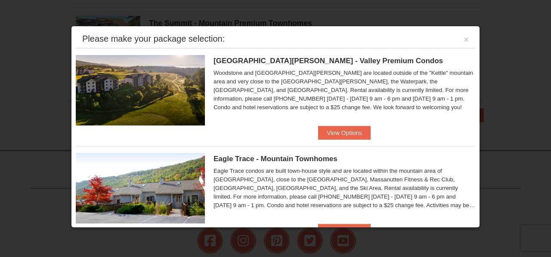
scroll to position [256, 0]
click at [467, 41] on button "×" at bounding box center [465, 39] width 5 height 9
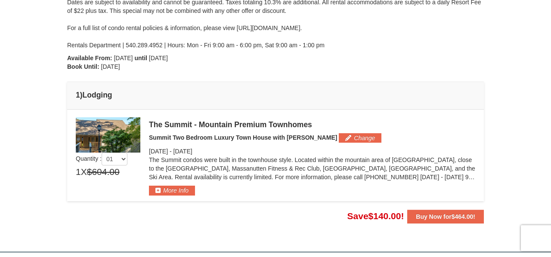
scroll to position [157, 0]
